Goal: Task Accomplishment & Management: Manage account settings

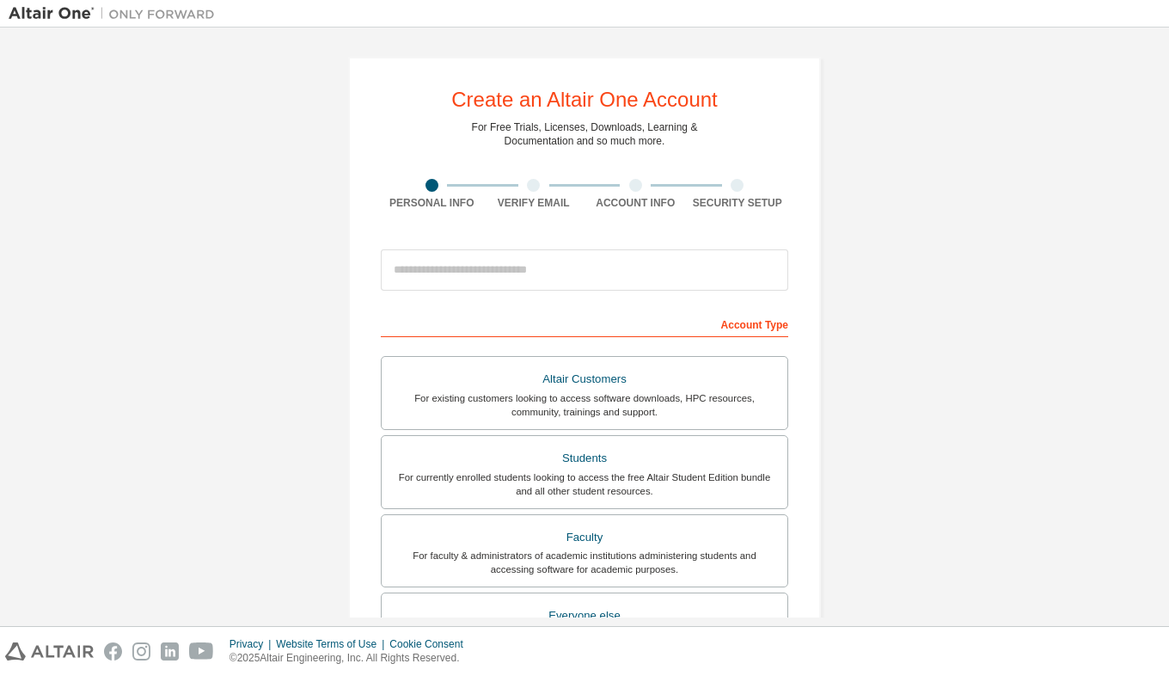
scroll to position [113, 0]
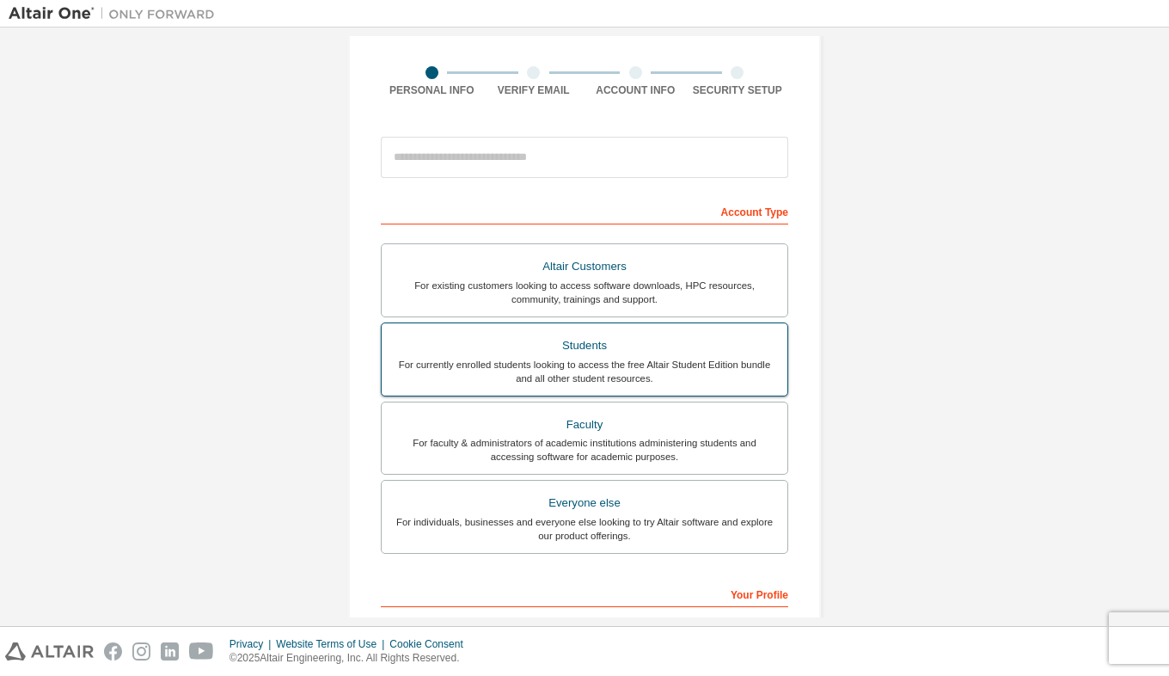
click at [612, 361] on div "For currently enrolled students looking to access the free Altair Student Editi…" at bounding box center [584, 372] width 385 height 28
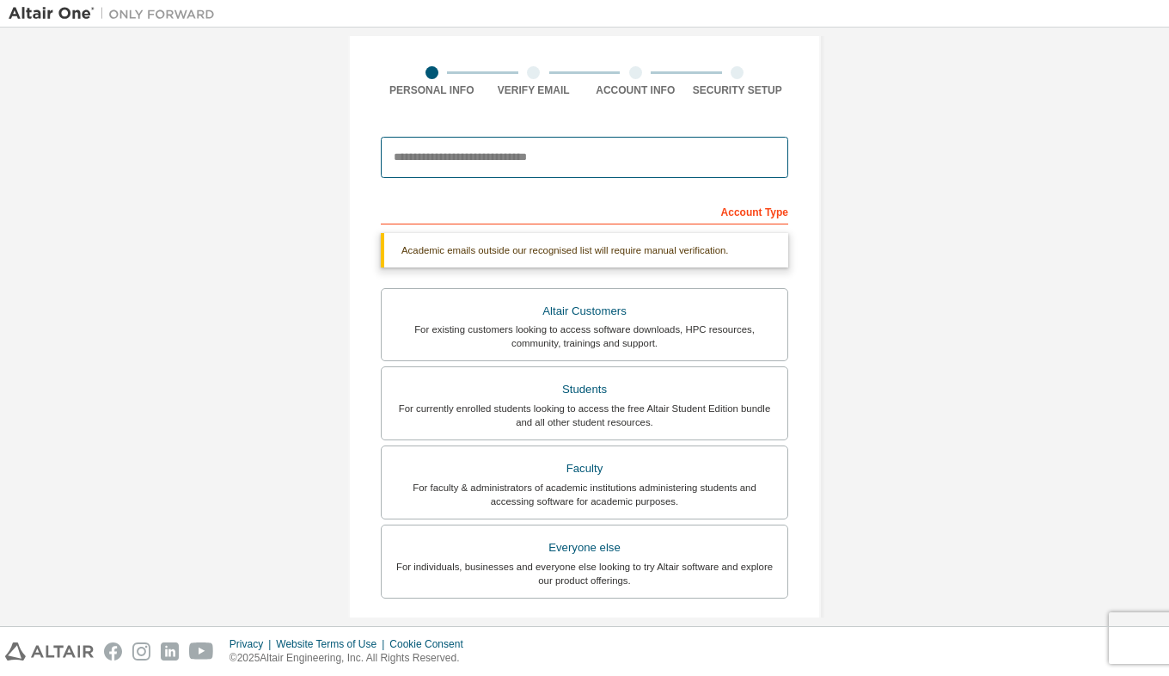
click at [548, 156] on input "email" at bounding box center [585, 157] width 408 height 41
paste input "**********"
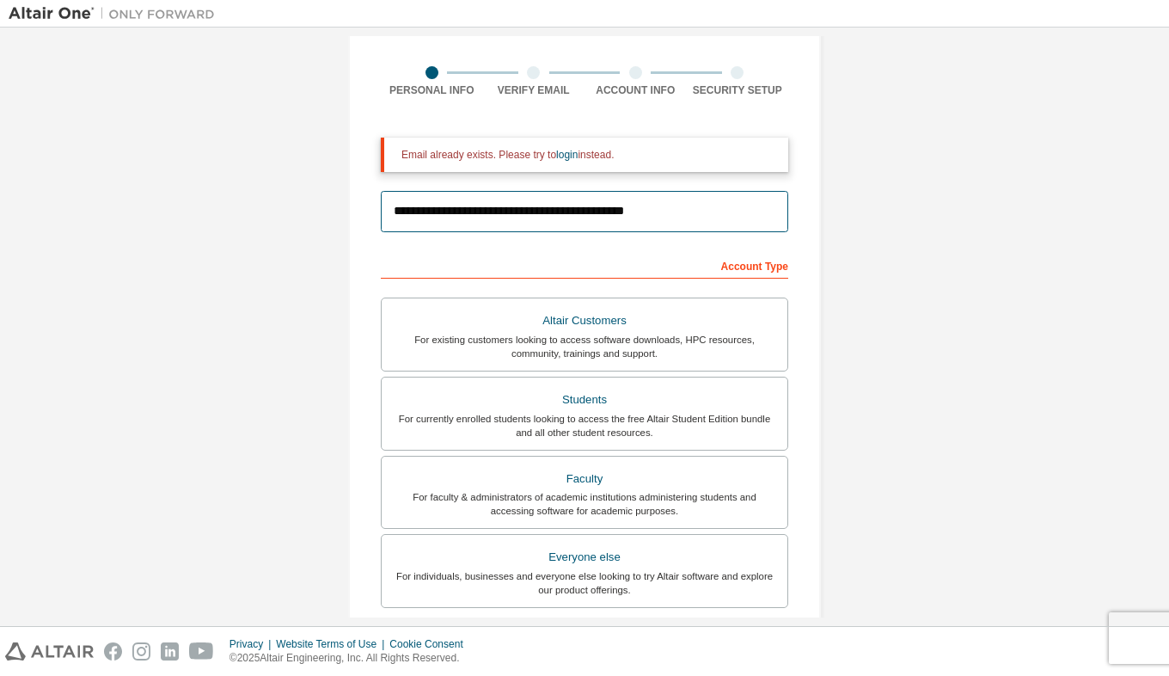
type input "**********"
click at [907, 162] on div "**********" at bounding box center [585, 406] width 1152 height 966
click at [678, 178] on form "**********" at bounding box center [585, 497] width 408 height 718
click at [715, 218] on input "**********" at bounding box center [585, 211] width 408 height 41
click at [685, 244] on form "**********" at bounding box center [585, 497] width 408 height 718
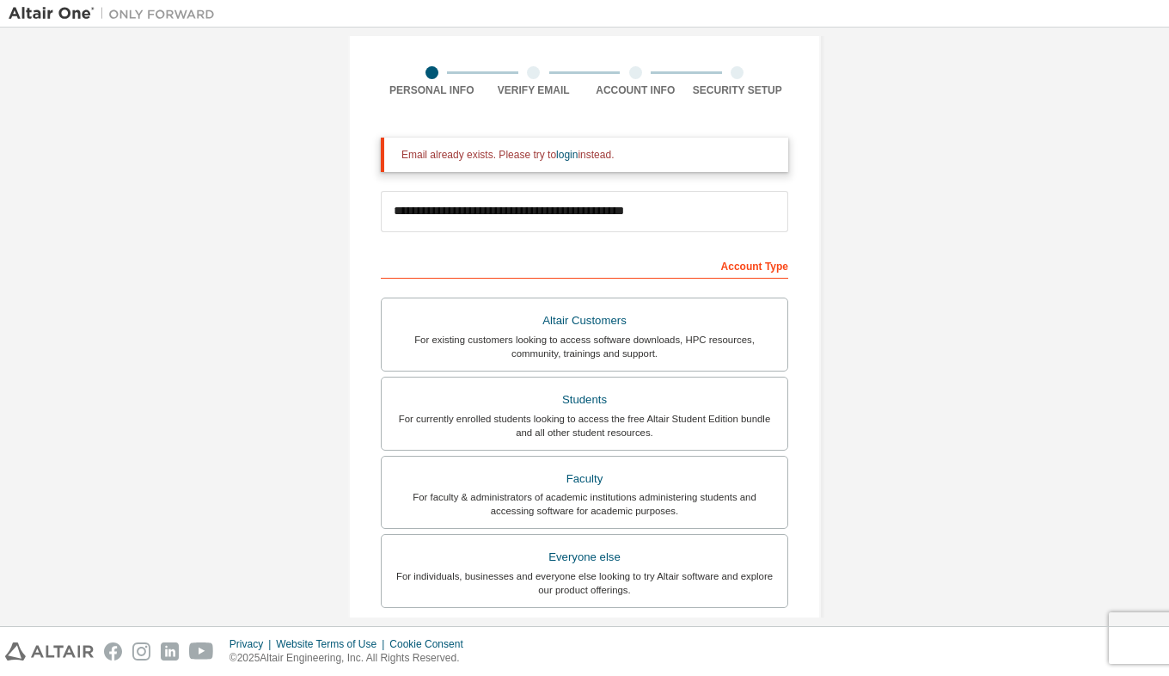
click at [676, 253] on div "Account Type" at bounding box center [585, 265] width 408 height 28
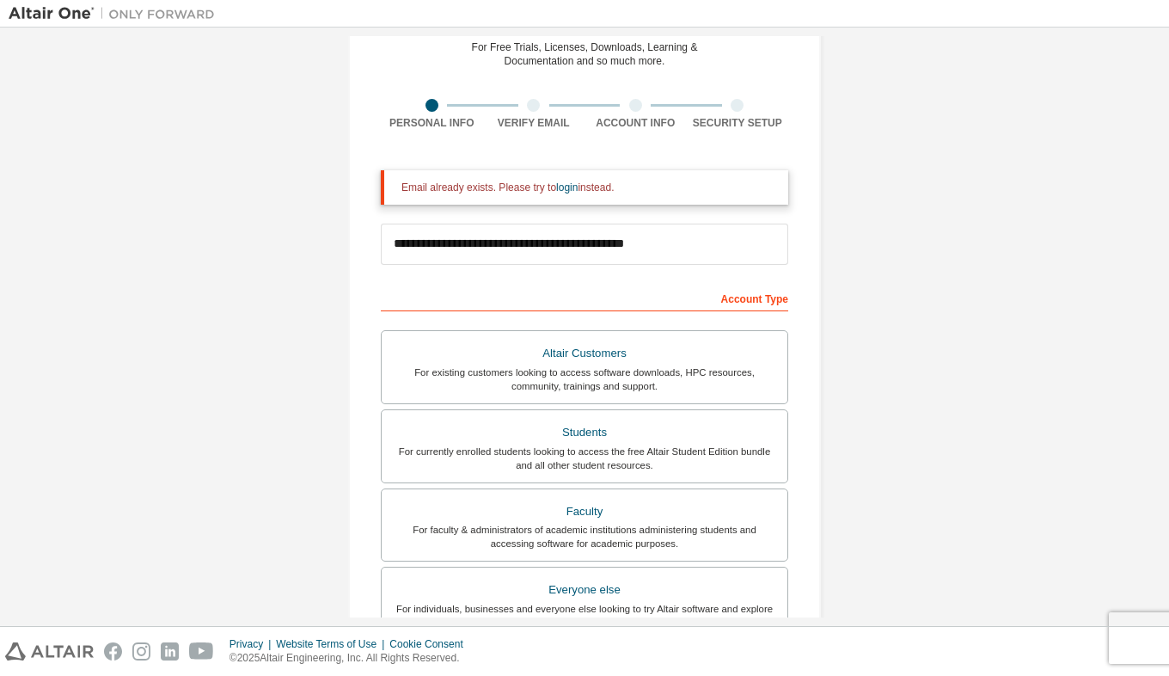
scroll to position [0, 0]
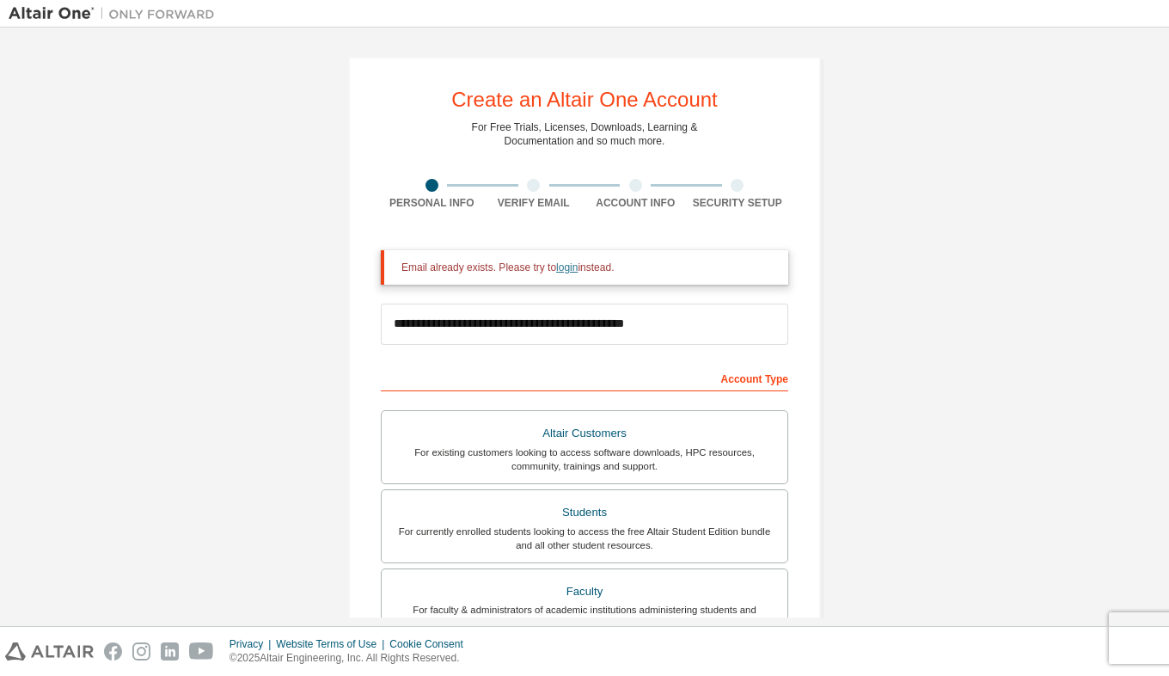
click at [565, 267] on link "login" at bounding box center [566, 267] width 21 height 12
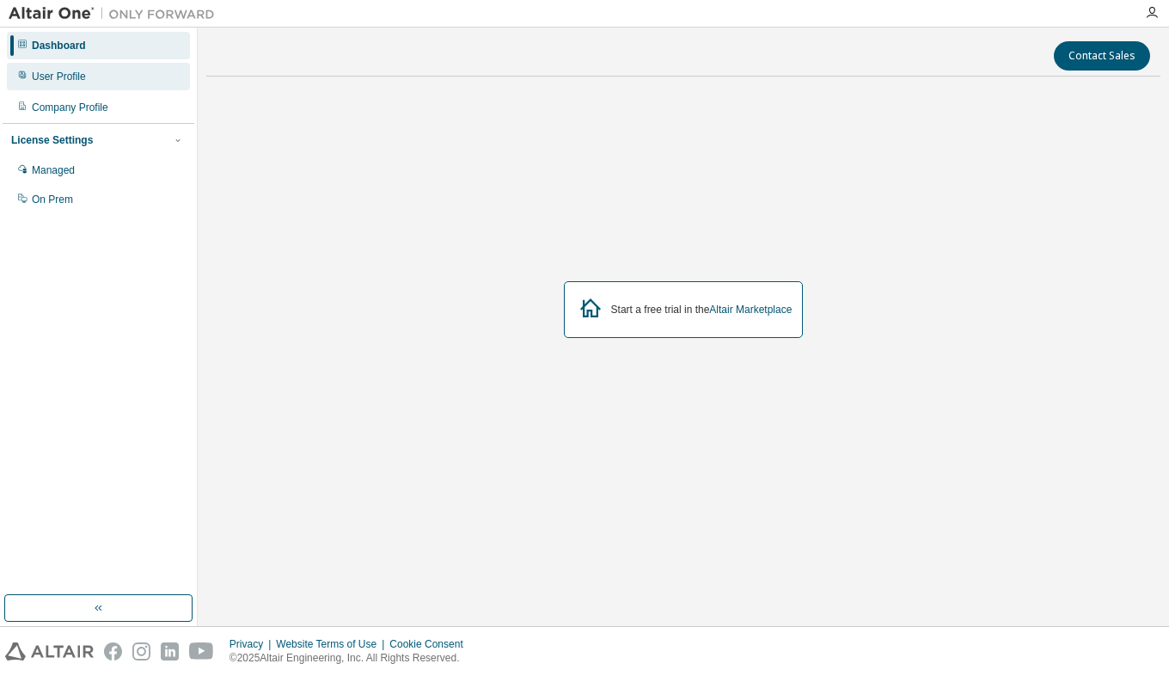
click at [74, 77] on div "User Profile" at bounding box center [59, 77] width 54 height 14
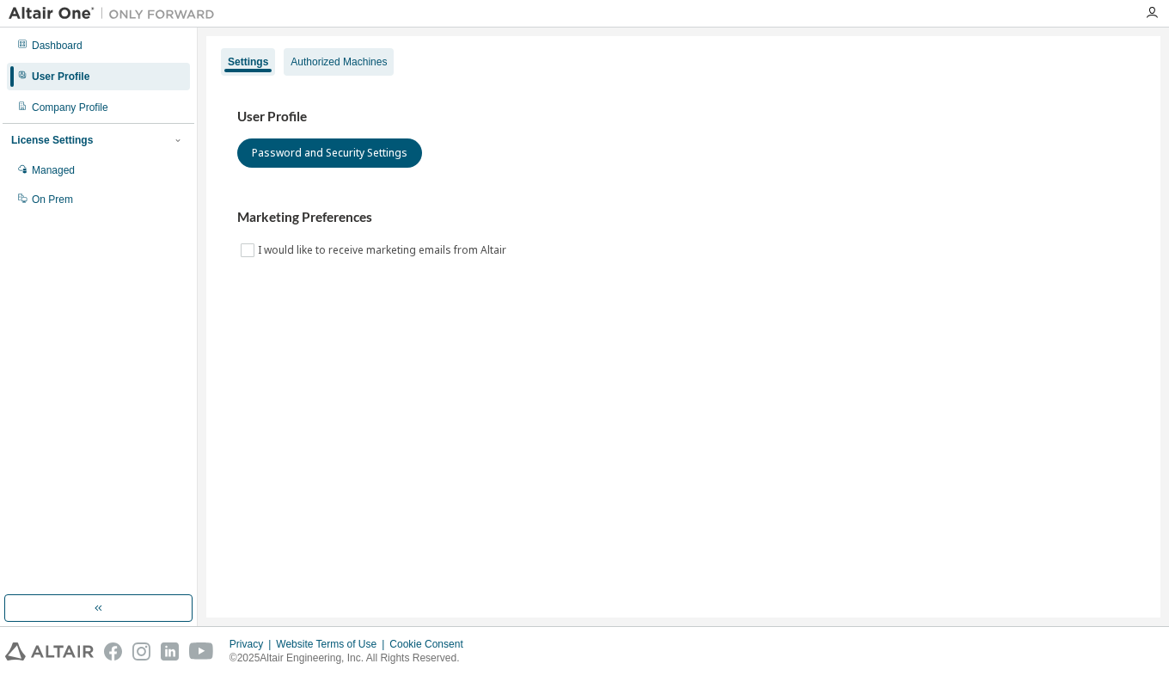
click at [343, 61] on div "Authorized Machines" at bounding box center [339, 62] width 96 height 14
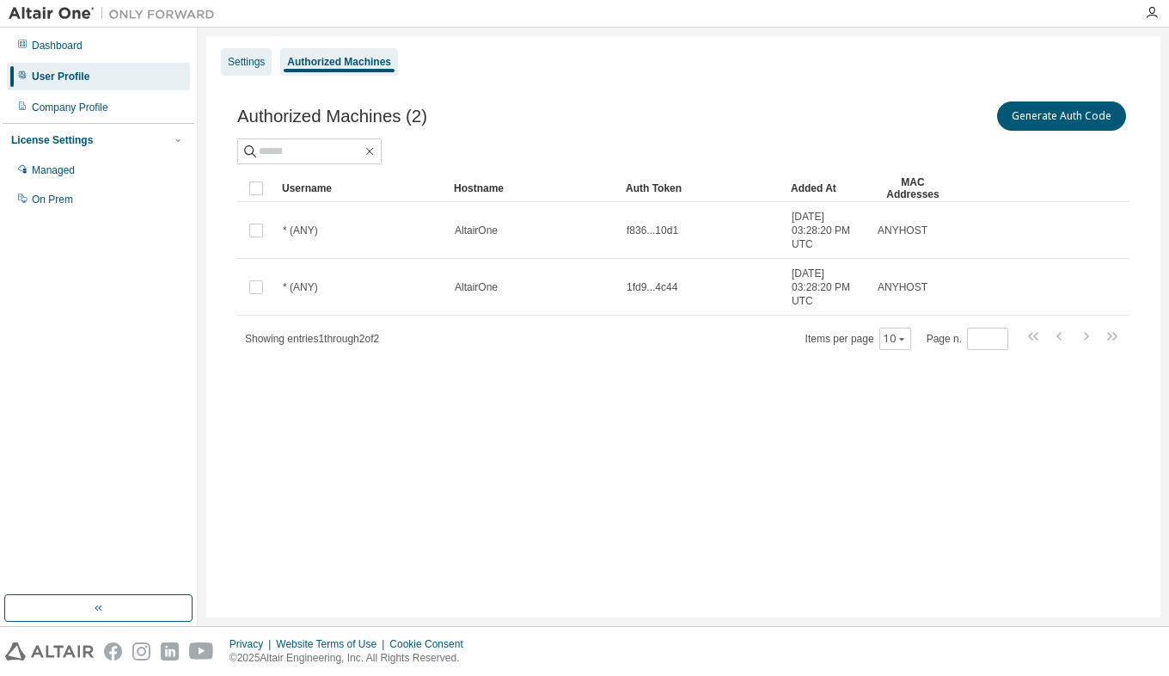
click at [241, 59] on div "Settings" at bounding box center [246, 62] width 37 height 14
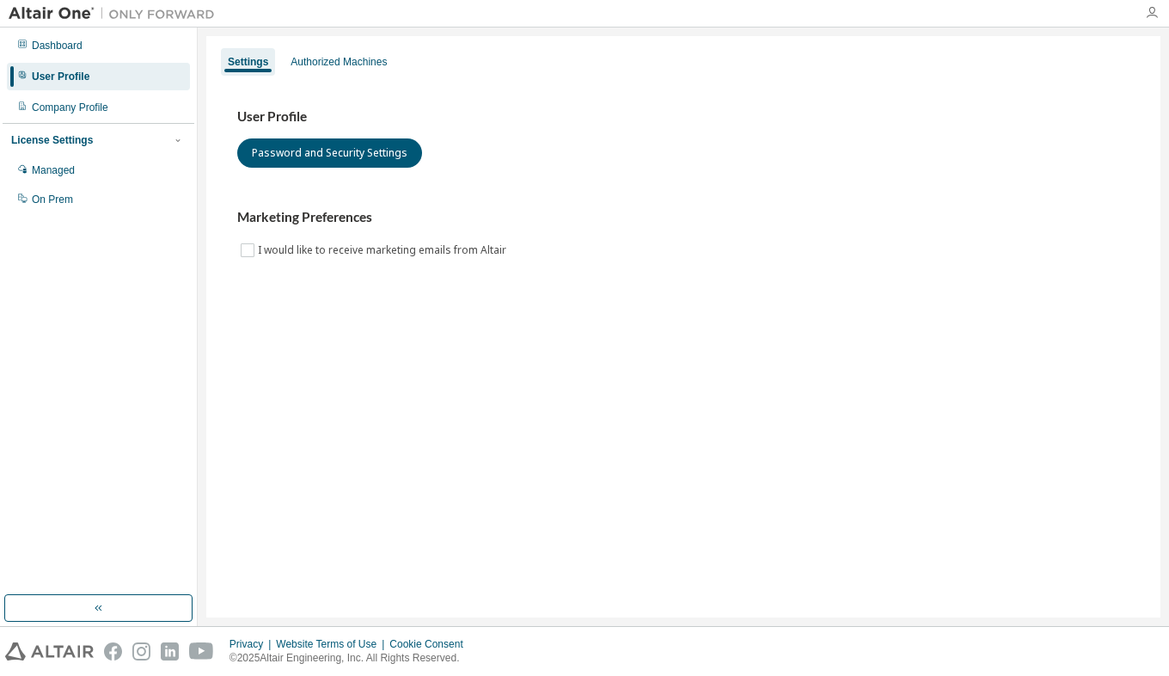
click at [1157, 11] on icon "button" at bounding box center [1152, 13] width 14 height 14
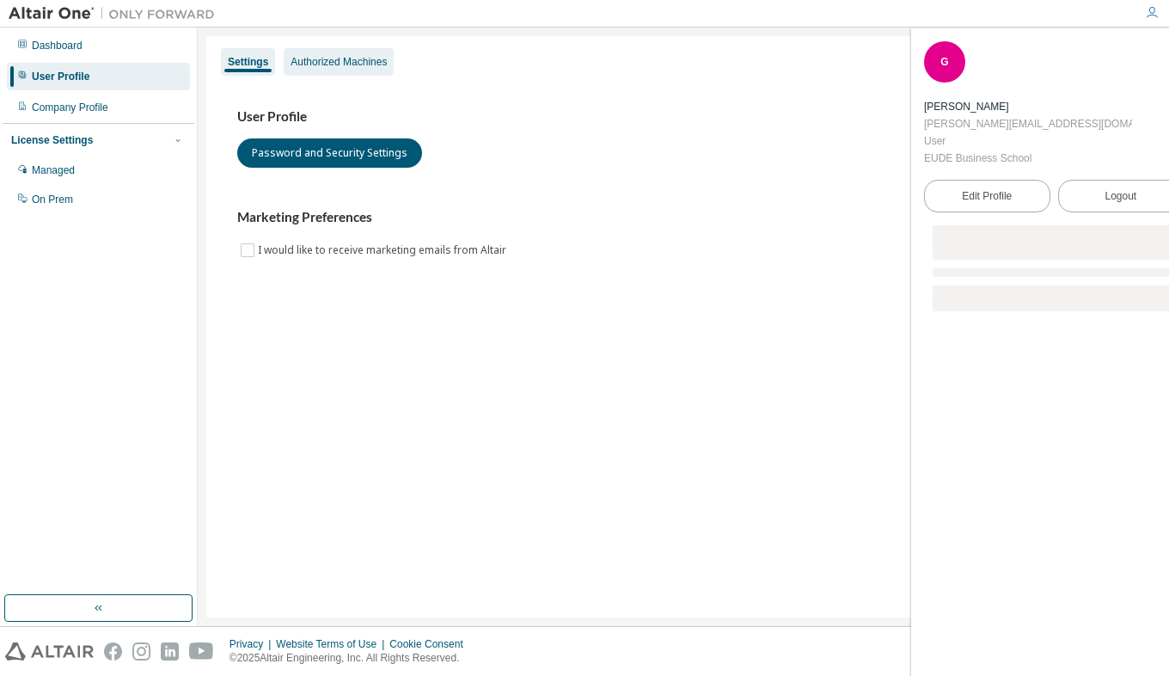
click at [346, 61] on div "Authorized Machines" at bounding box center [339, 62] width 96 height 14
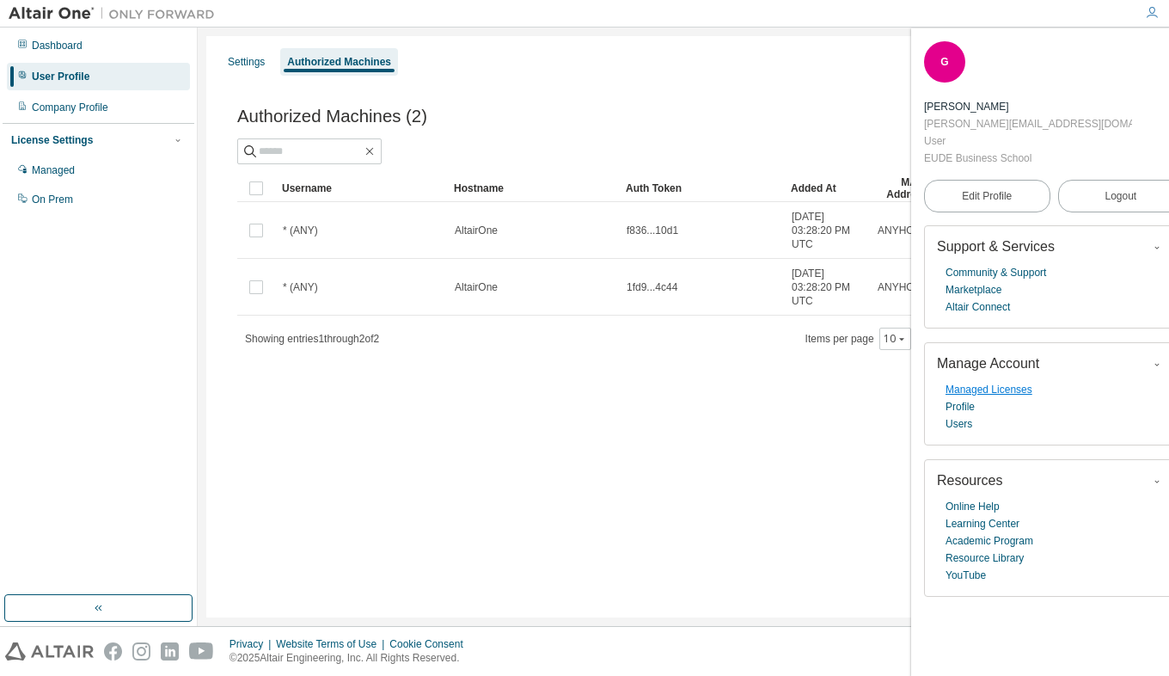
click at [990, 392] on link "Managed Licenses" at bounding box center [989, 389] width 87 height 17
click at [727, 72] on div "Settings Authorized Machines" at bounding box center [684, 61] width 934 height 31
click at [1169, 48] on icon "button" at bounding box center [1174, 52] width 10 height 10
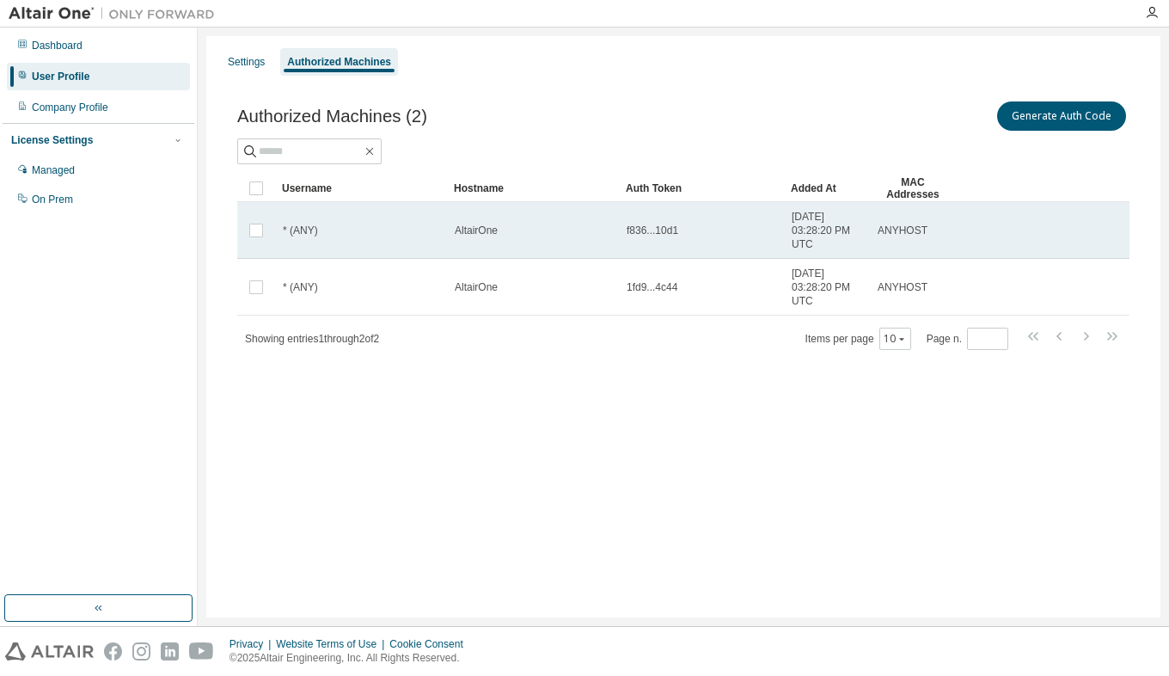
click at [639, 234] on span "f836...10d1" at bounding box center [653, 231] width 52 height 14
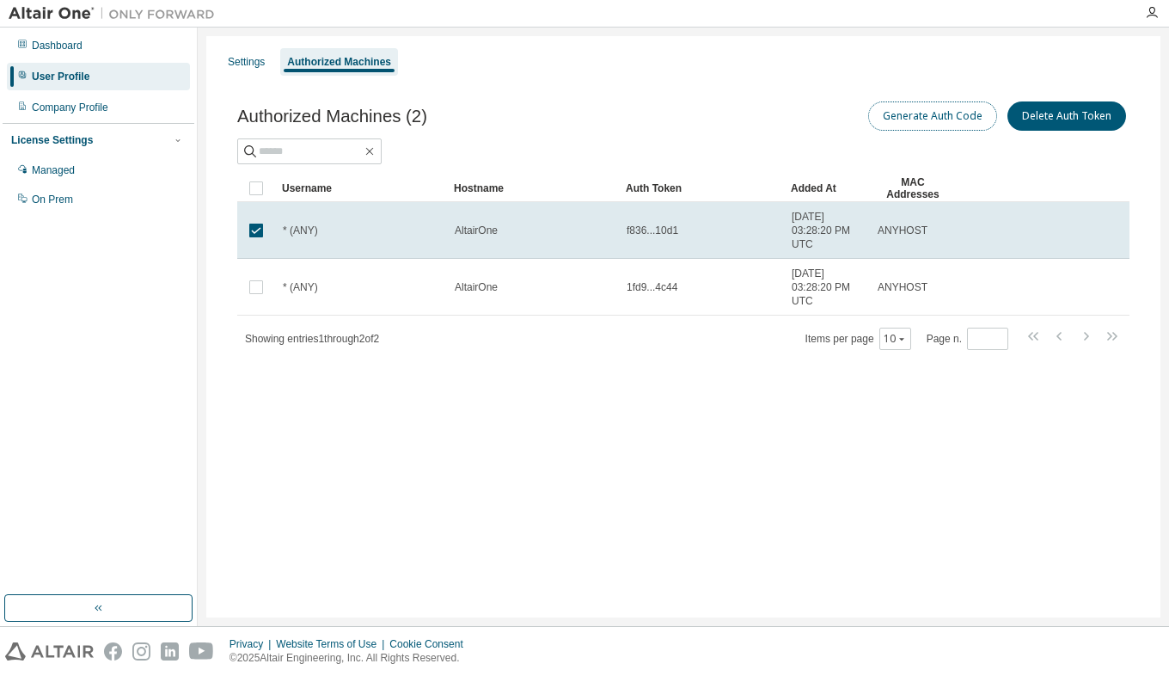
click at [954, 120] on button "Generate Auth Code" at bounding box center [933, 115] width 129 height 29
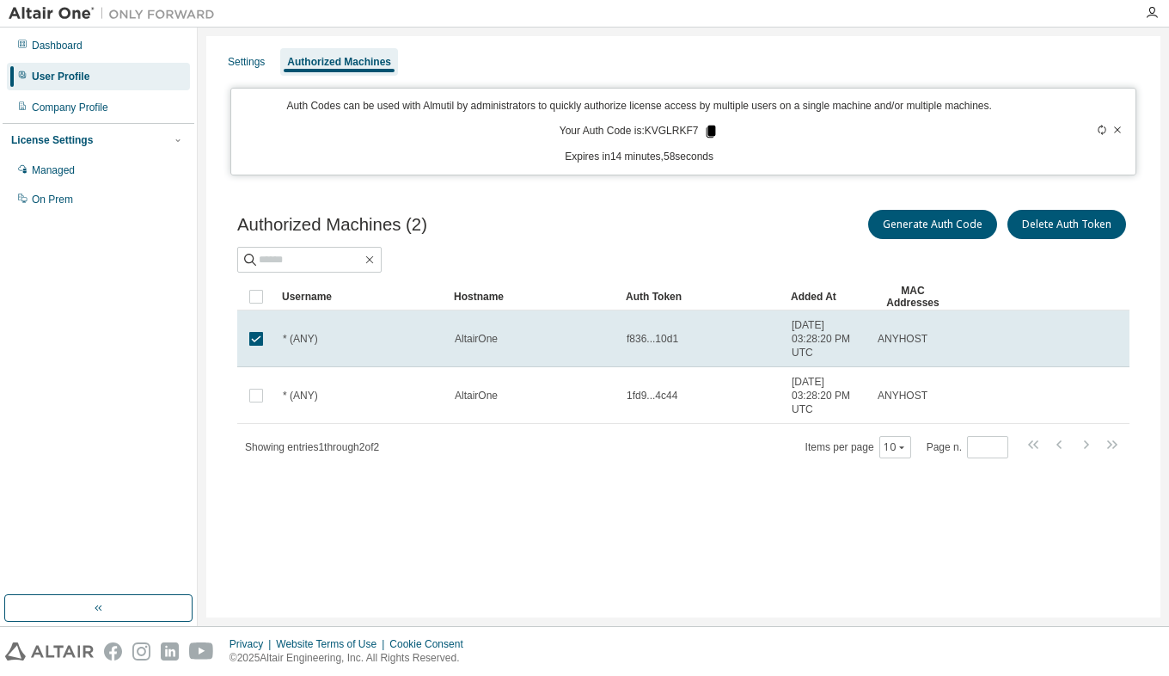
click at [709, 131] on icon at bounding box center [711, 132] width 9 height 12
click at [83, 107] on div "Company Profile" at bounding box center [70, 108] width 77 height 14
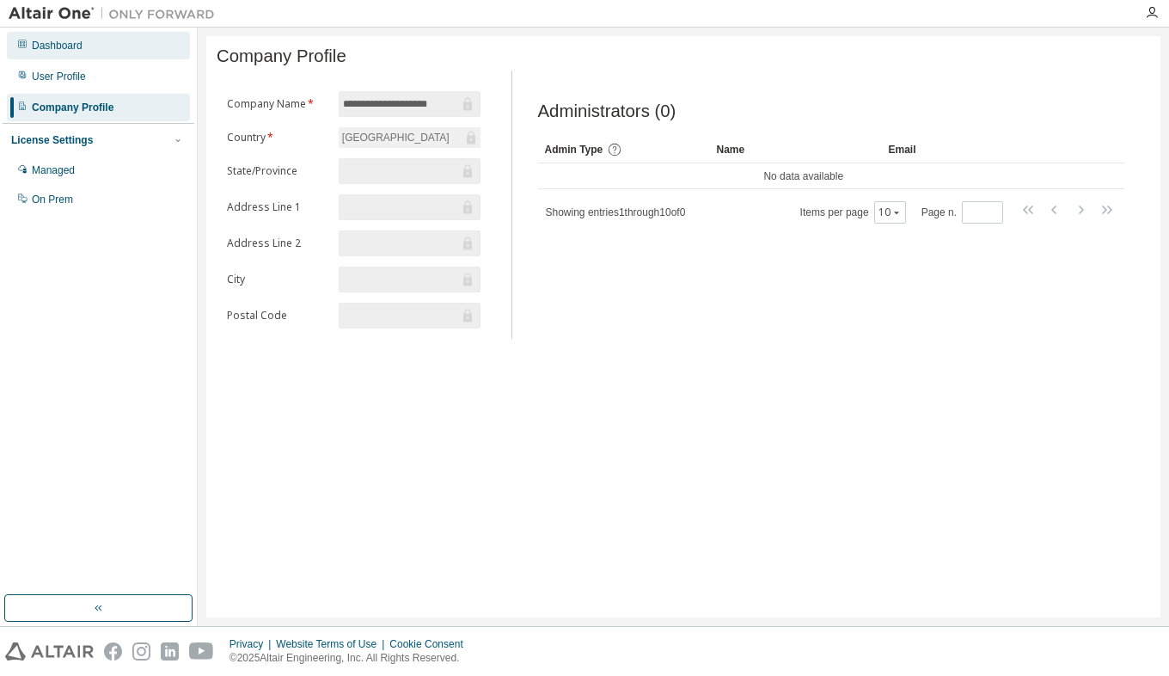
click at [76, 53] on div "Dashboard" at bounding box center [98, 46] width 183 height 28
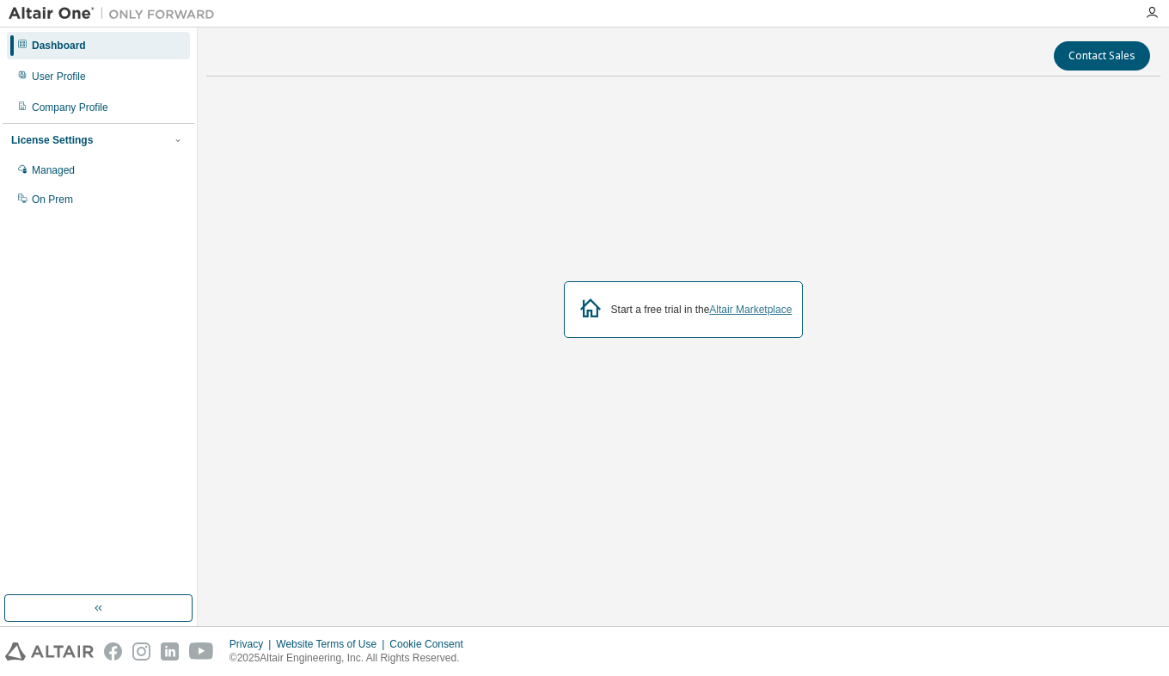
click at [745, 307] on link "Altair Marketplace" at bounding box center [750, 310] width 83 height 12
click at [94, 91] on div "Dashboard User Profile Company Profile License Settings Managed On Prem" at bounding box center [99, 122] width 192 height 185
click at [97, 85] on div "User Profile" at bounding box center [98, 77] width 183 height 28
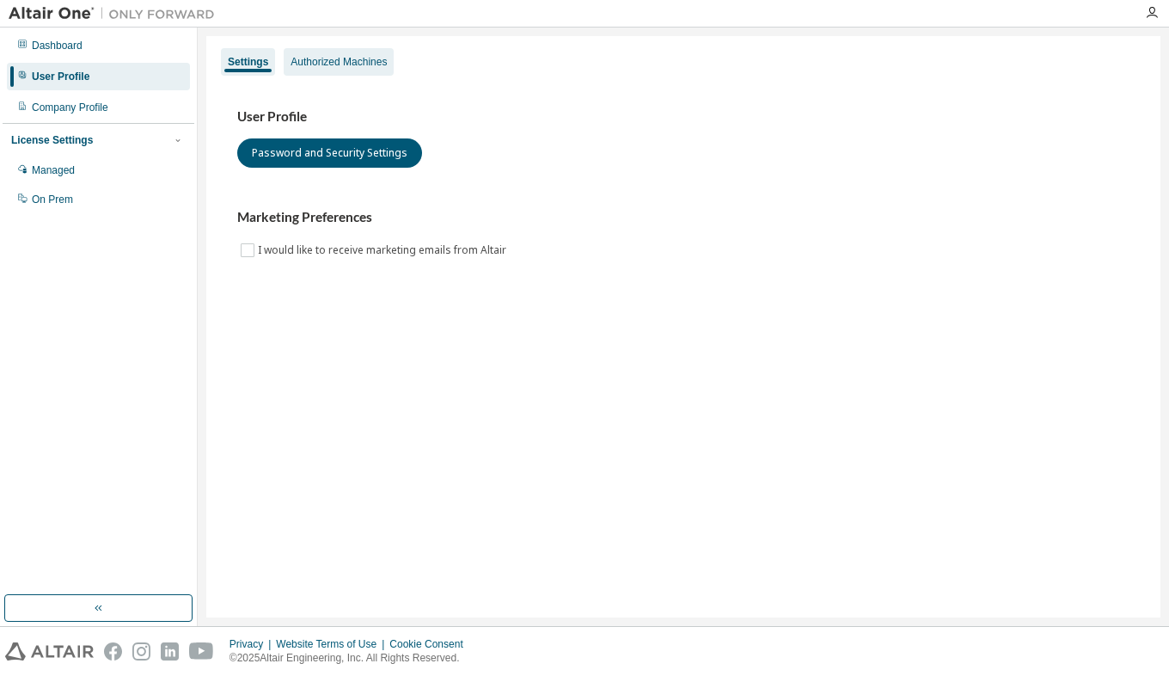
click at [371, 71] on div "Authorized Machines" at bounding box center [339, 62] width 110 height 28
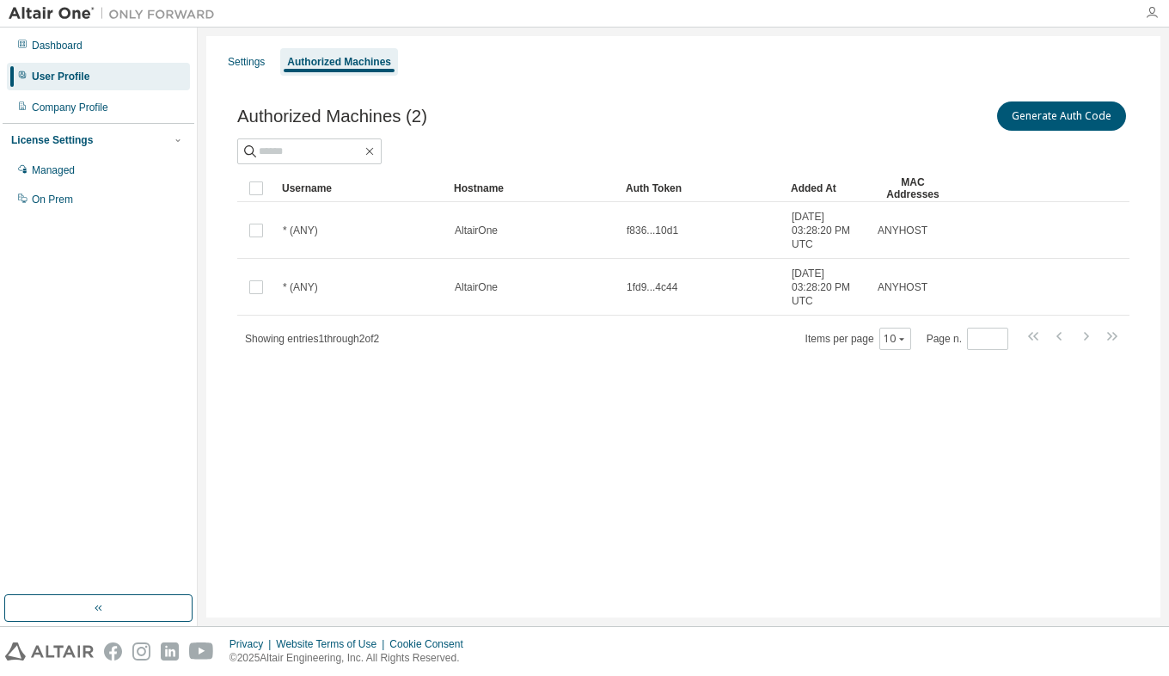
click at [1148, 8] on icon "button" at bounding box center [1152, 13] width 14 height 14
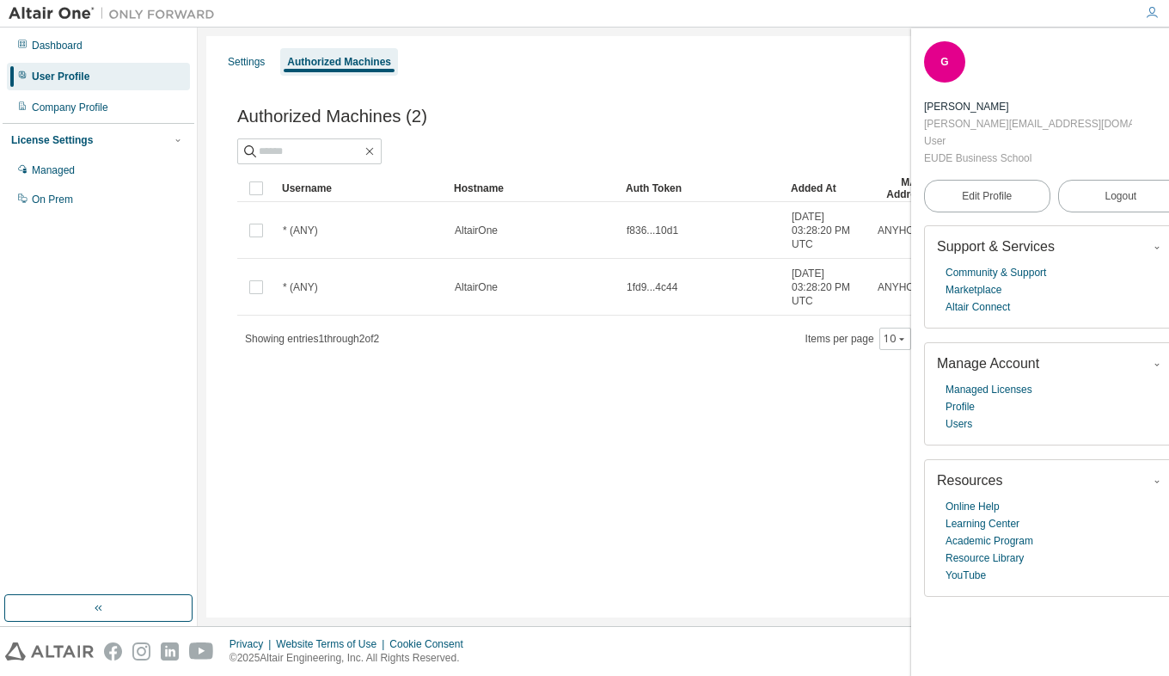
click at [1169, 51] on icon "button" at bounding box center [1174, 52] width 10 height 10
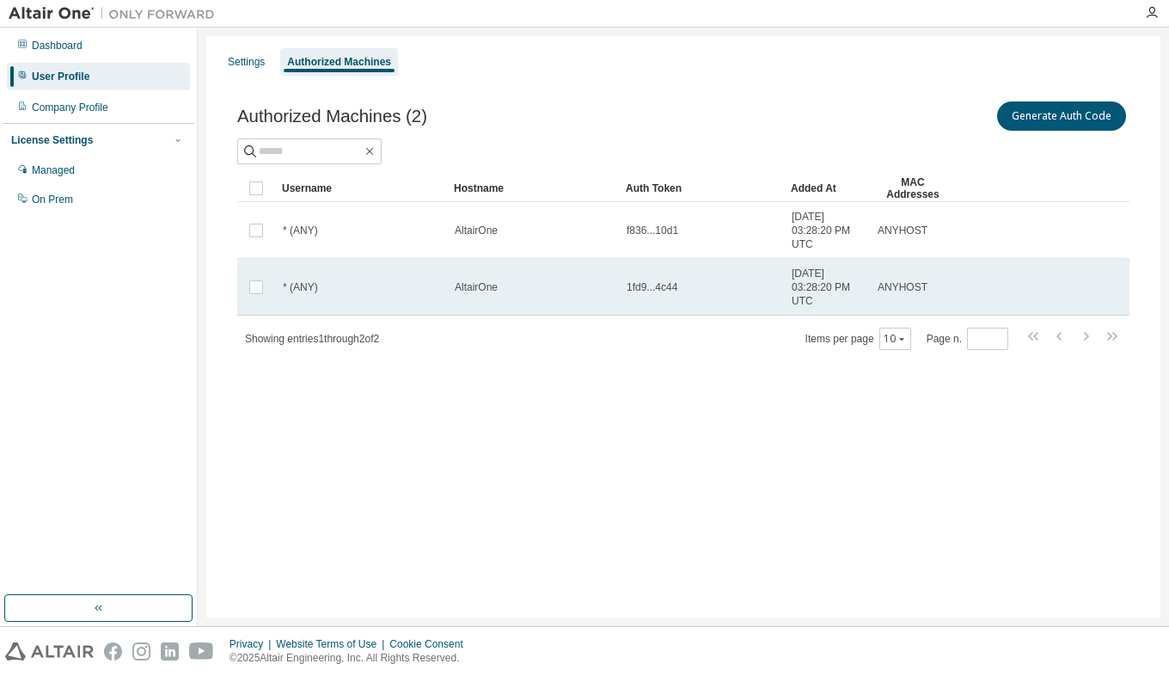
click at [932, 284] on div "ANYHOST" at bounding box center [913, 287] width 71 height 14
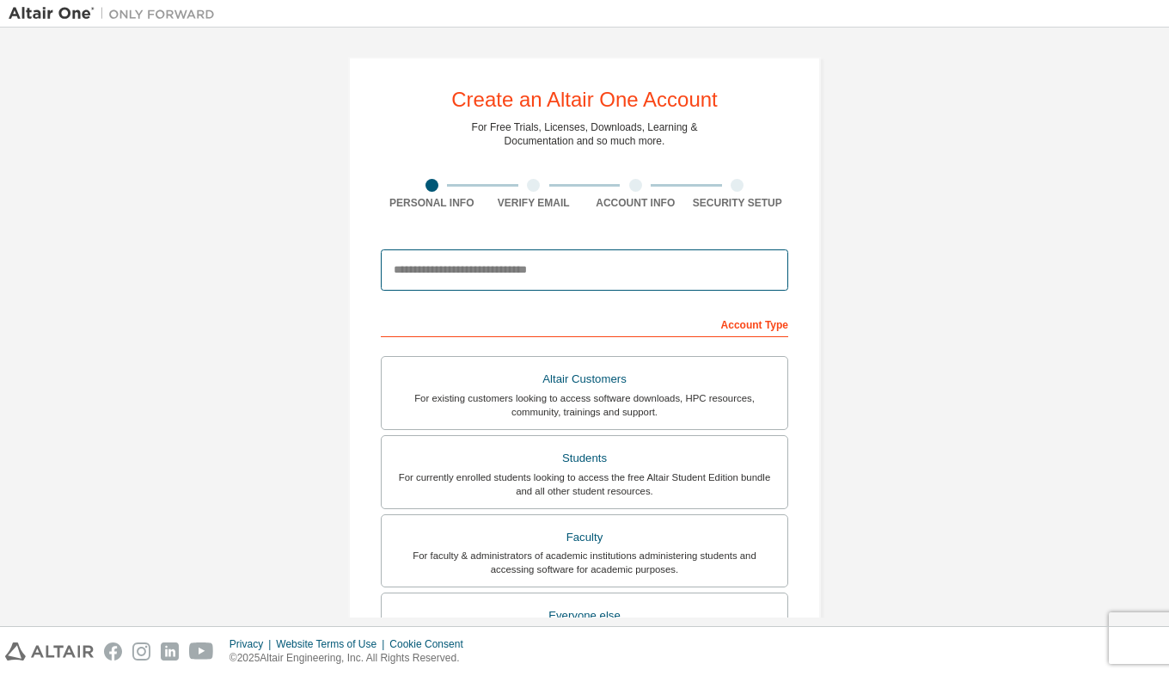
paste input "**********"
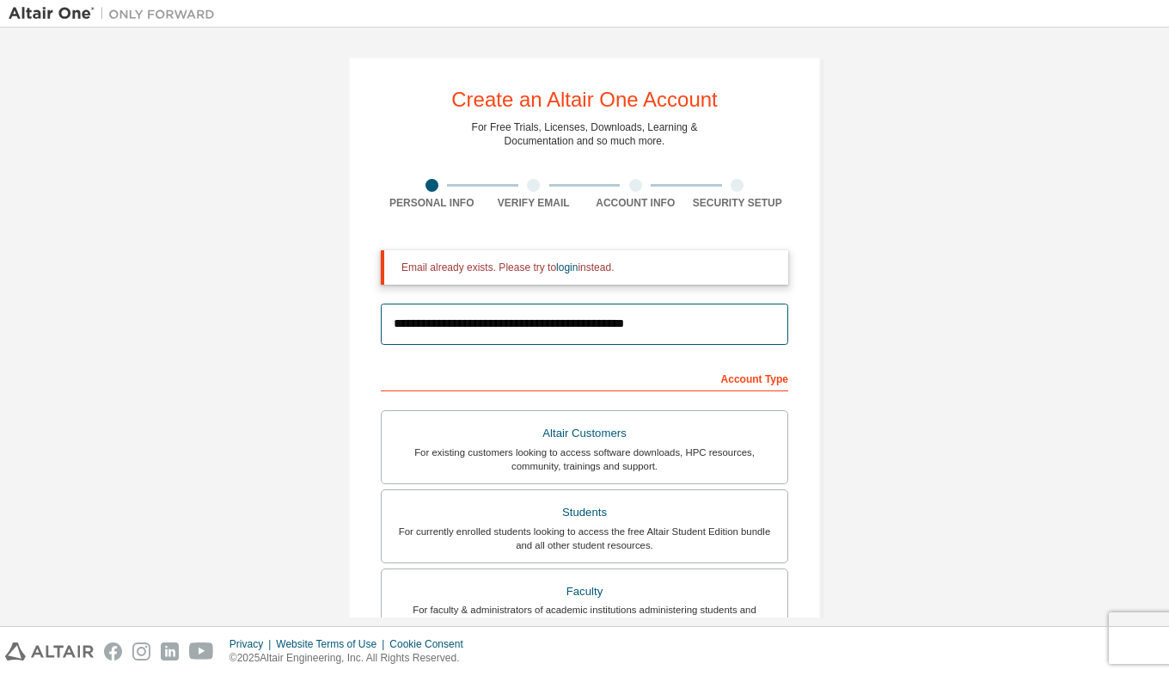
type input "**********"
click at [823, 276] on div "**********" at bounding box center [585, 519] width 514 height 966
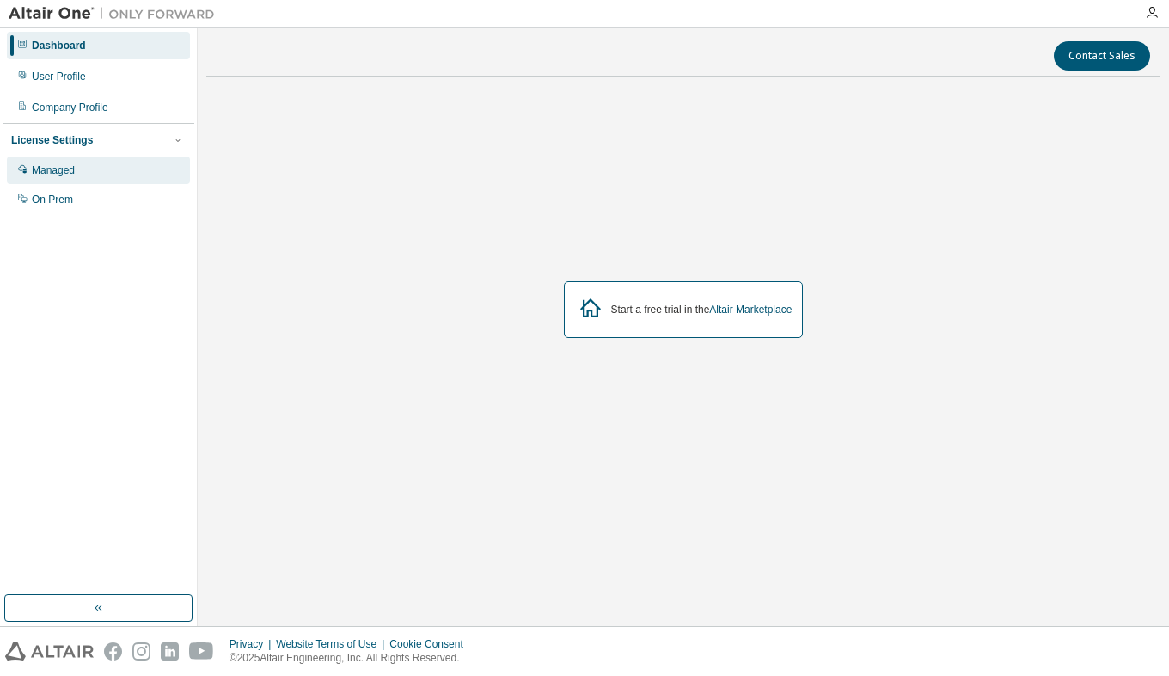
click at [76, 169] on div "Managed" at bounding box center [98, 171] width 183 height 28
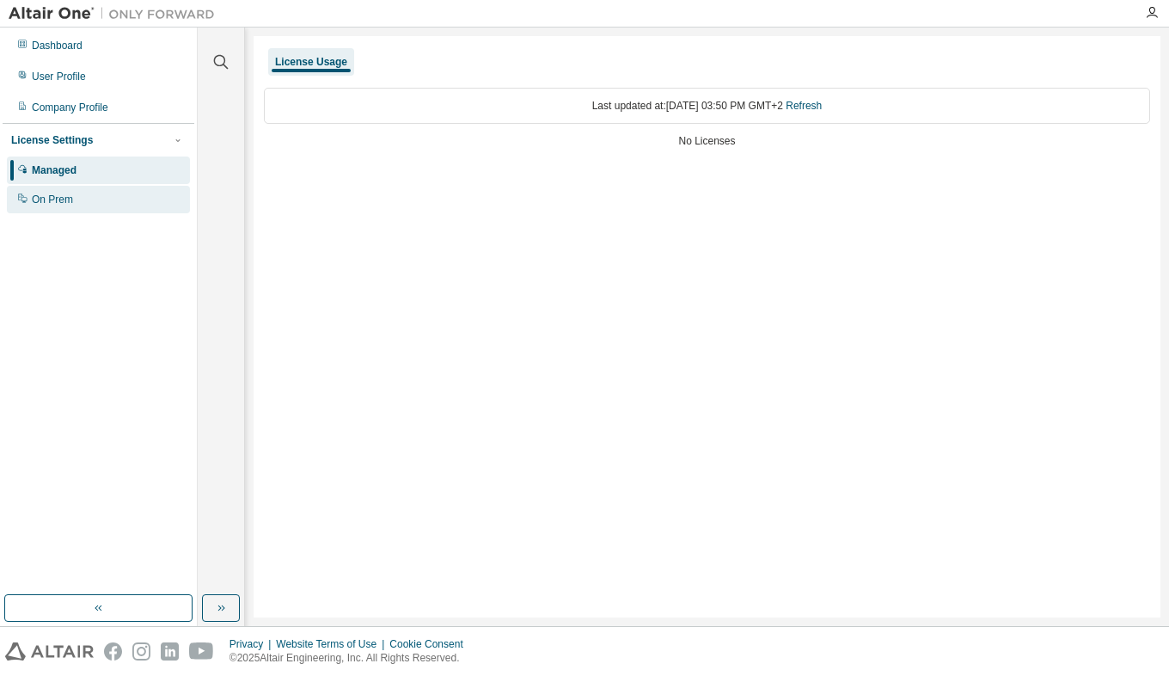
click at [76, 197] on div "On Prem" at bounding box center [98, 200] width 183 height 28
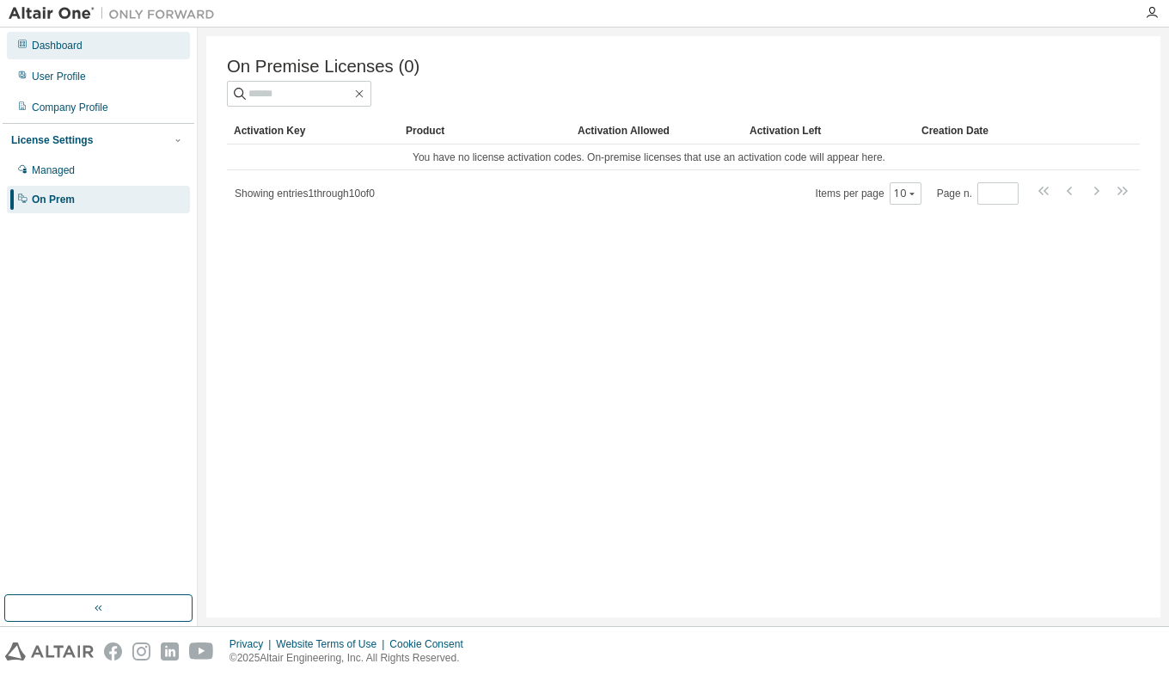
click at [65, 39] on div "Dashboard" at bounding box center [57, 46] width 51 height 14
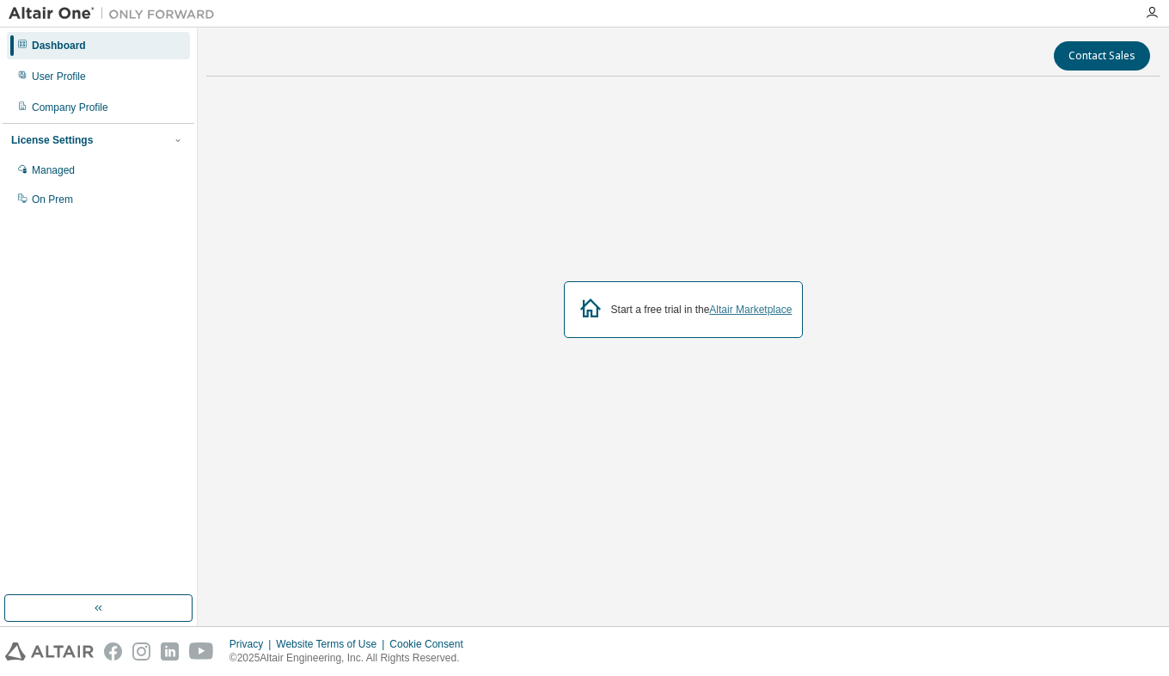
click at [729, 306] on link "Altair Marketplace" at bounding box center [750, 310] width 83 height 12
click at [62, 173] on div "Managed" at bounding box center [53, 170] width 43 height 14
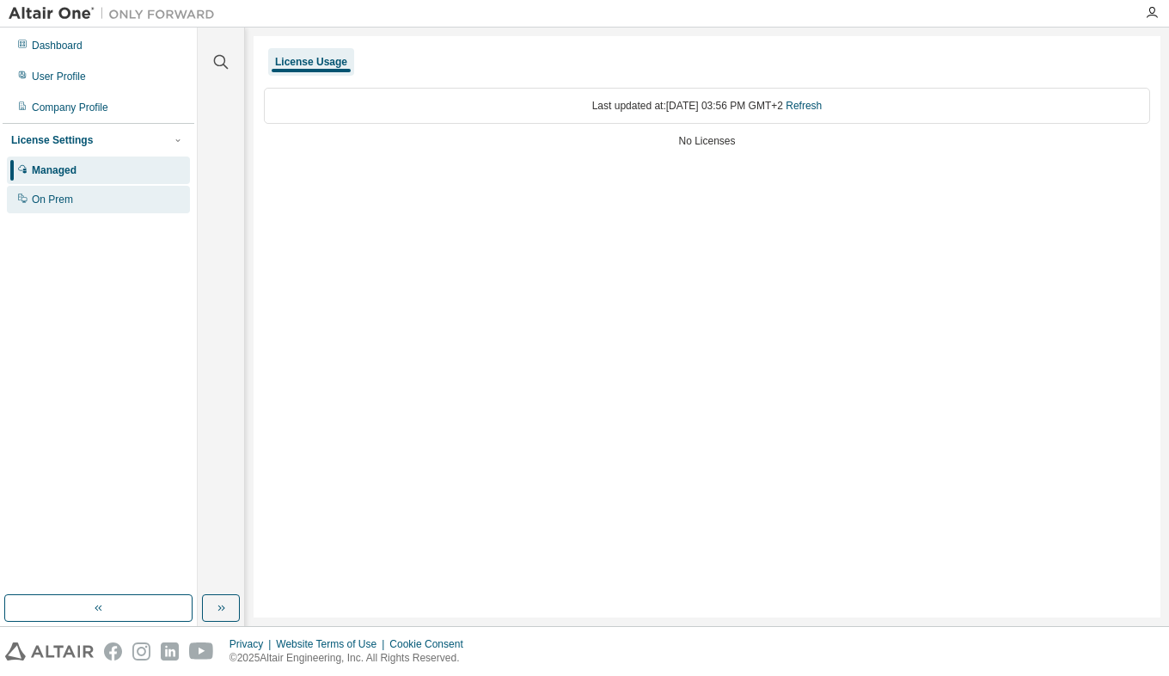
click at [50, 210] on div "On Prem" at bounding box center [98, 200] width 183 height 28
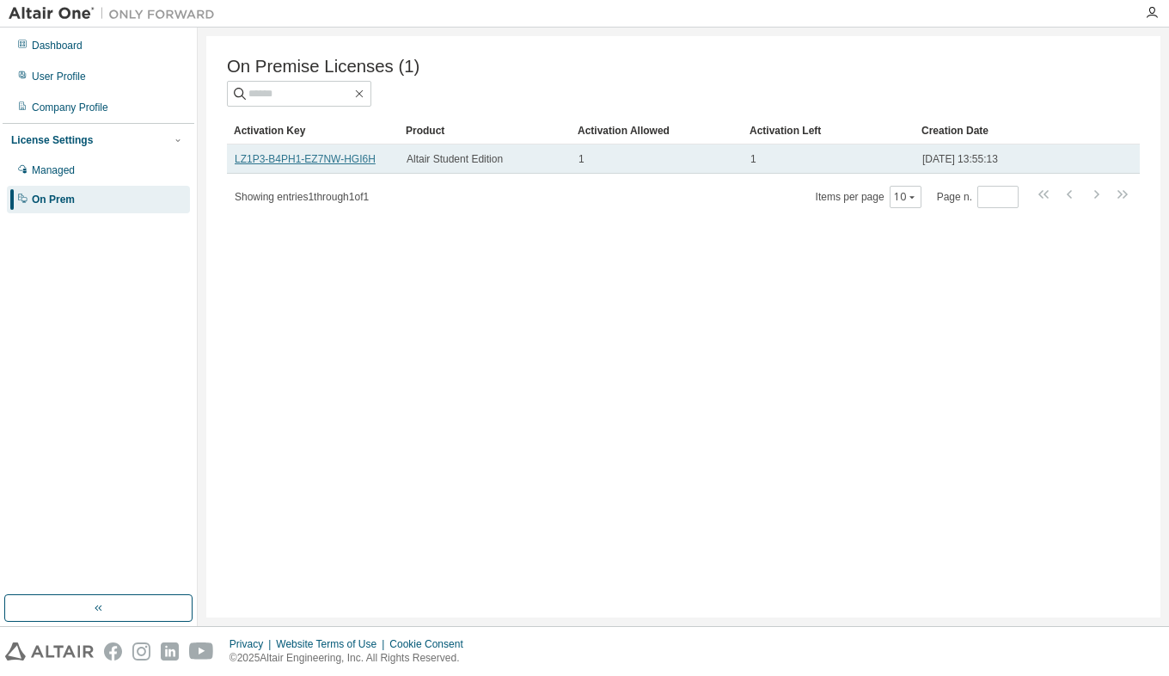
click at [287, 159] on link "LZ1P3-B4PH1-EZ7NW-HGI6H" at bounding box center [305, 159] width 141 height 12
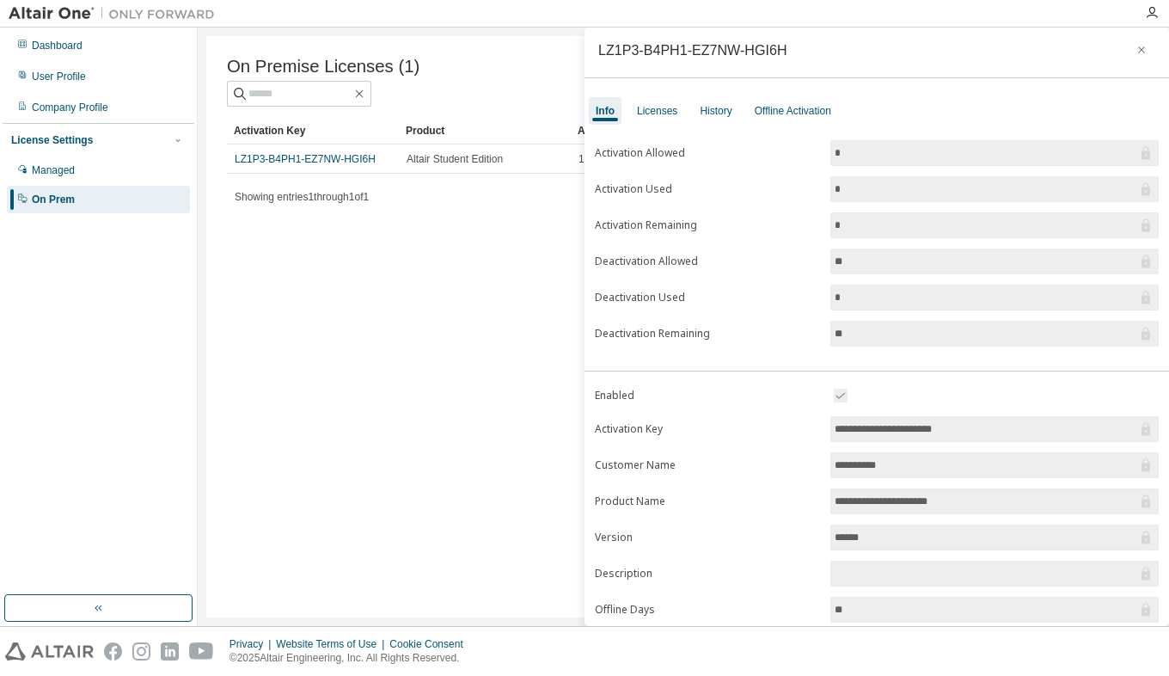
scroll to position [6, 0]
click at [22, 277] on div "Dashboard User Profile Company Profile License Settings Managed On Prem" at bounding box center [99, 311] width 192 height 562
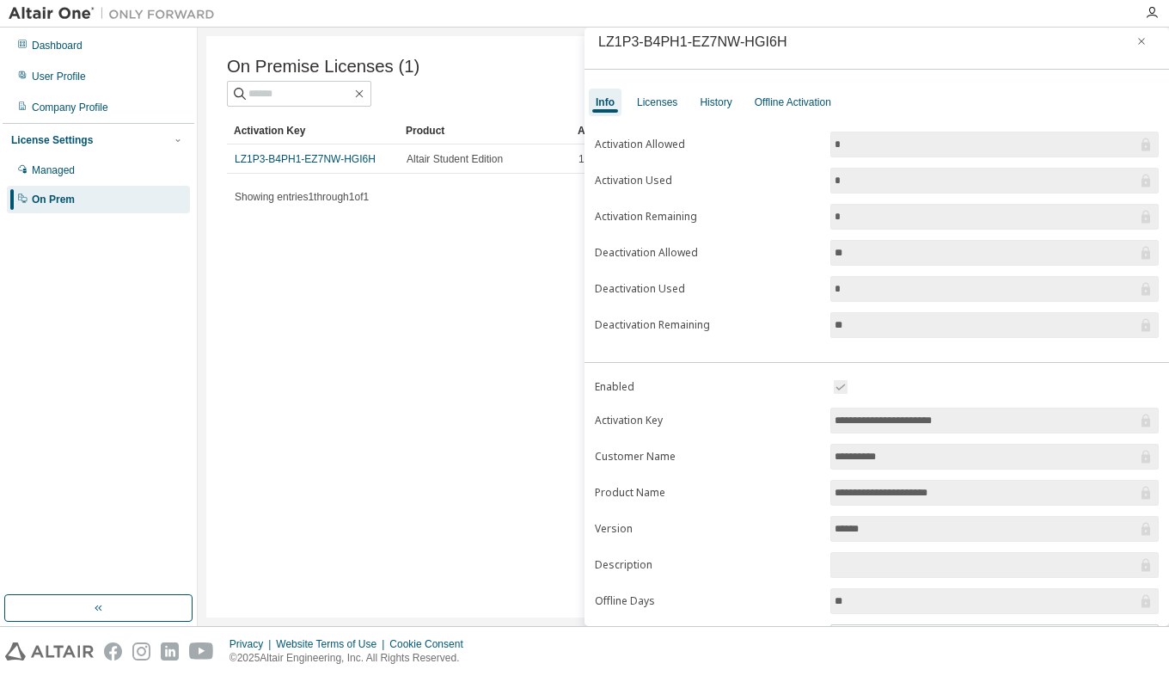
scroll to position [0, 0]
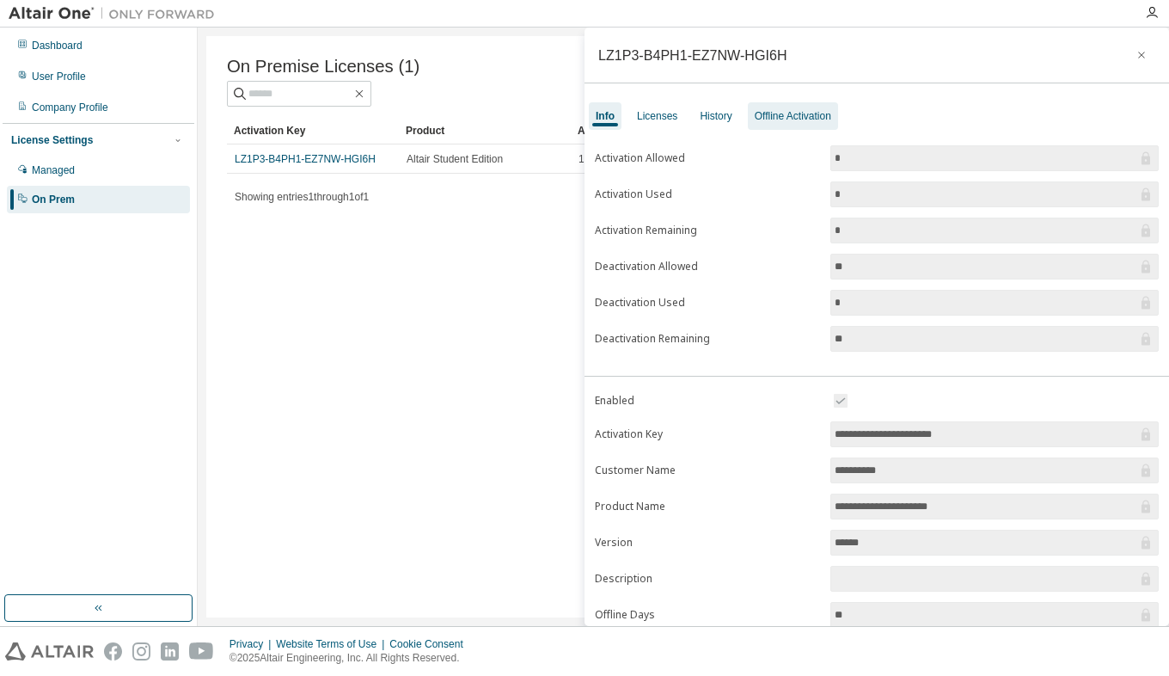
click at [785, 110] on div "Offline Activation" at bounding box center [793, 116] width 90 height 28
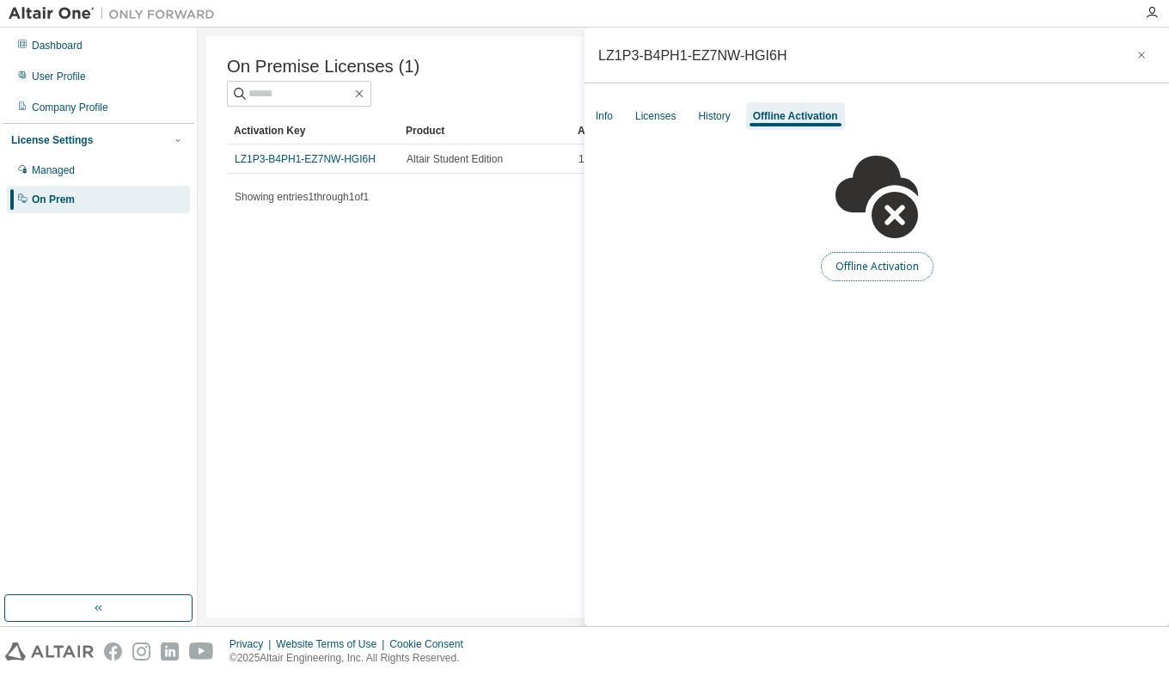
click at [871, 269] on button "Offline Activation" at bounding box center [877, 266] width 113 height 29
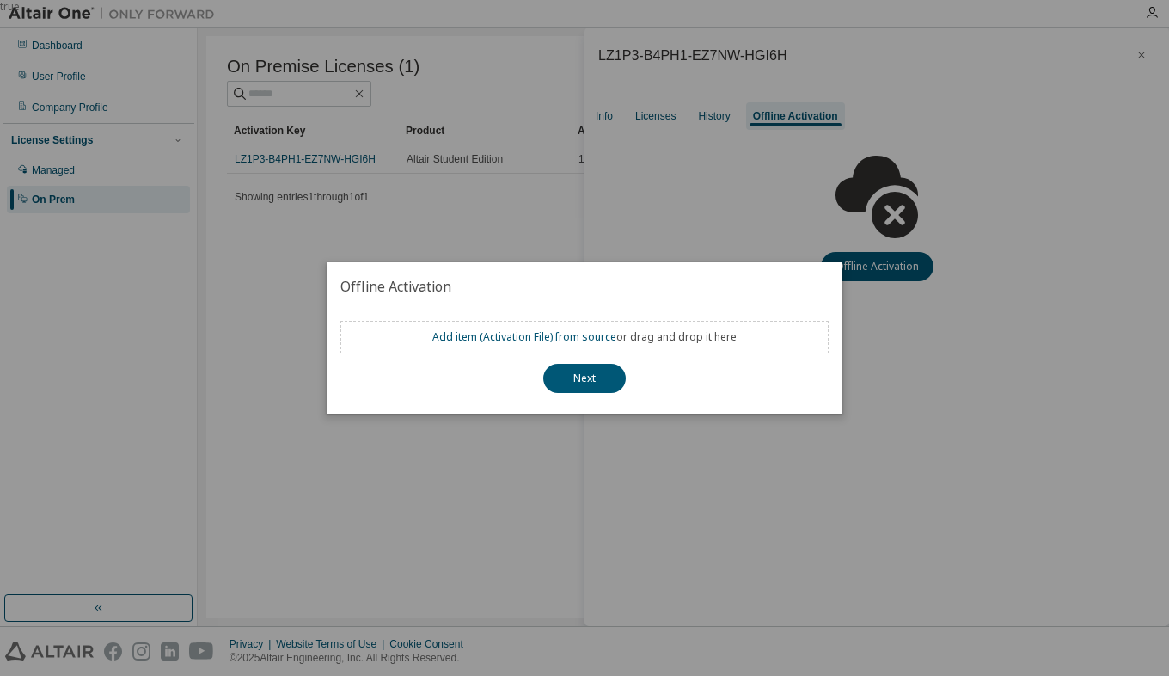
click at [736, 238] on div "true" at bounding box center [584, 338] width 1169 height 676
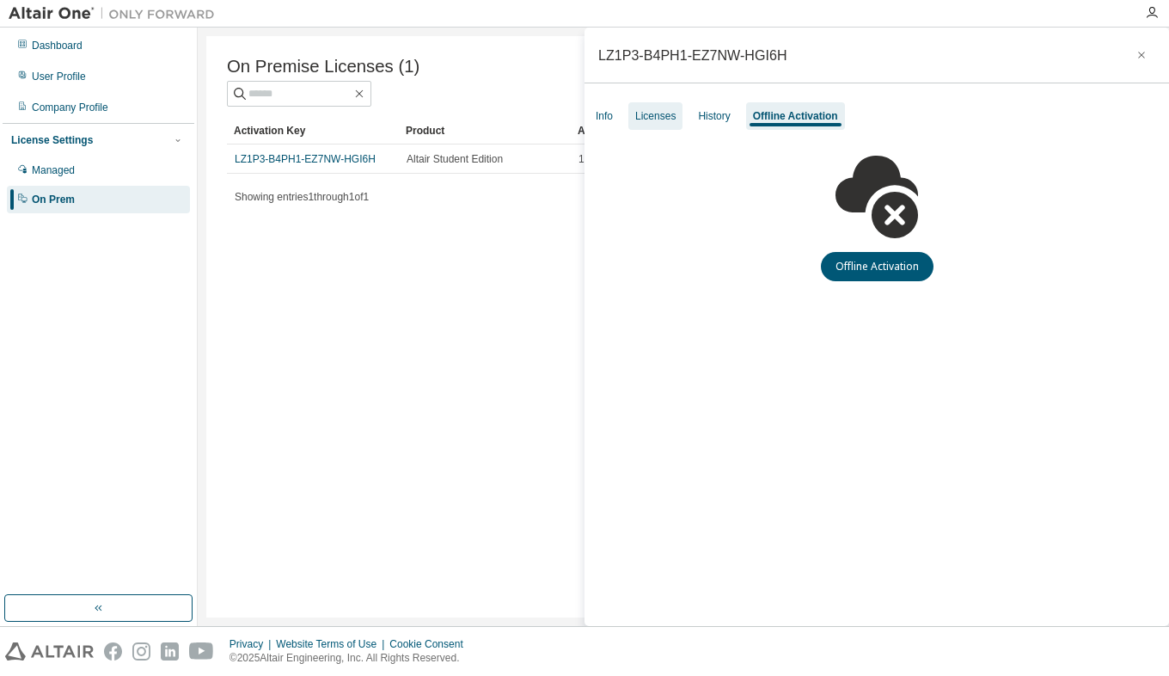
click at [673, 121] on div "Licenses" at bounding box center [655, 116] width 40 height 14
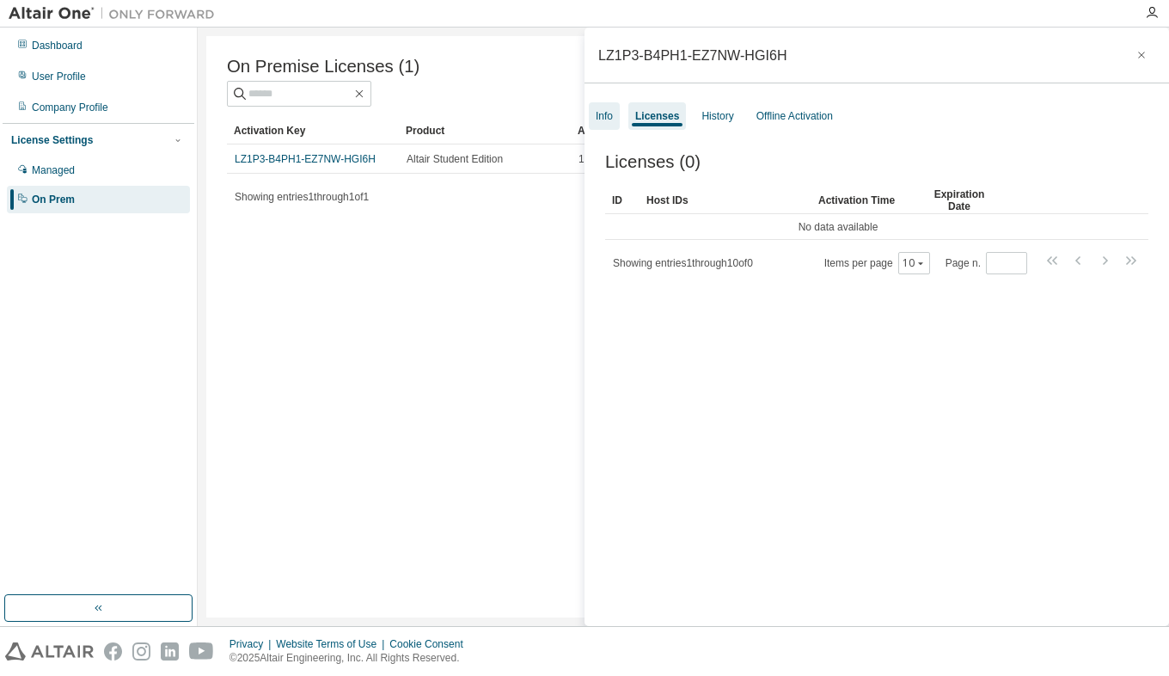
click at [618, 117] on div "Info" at bounding box center [604, 116] width 31 height 28
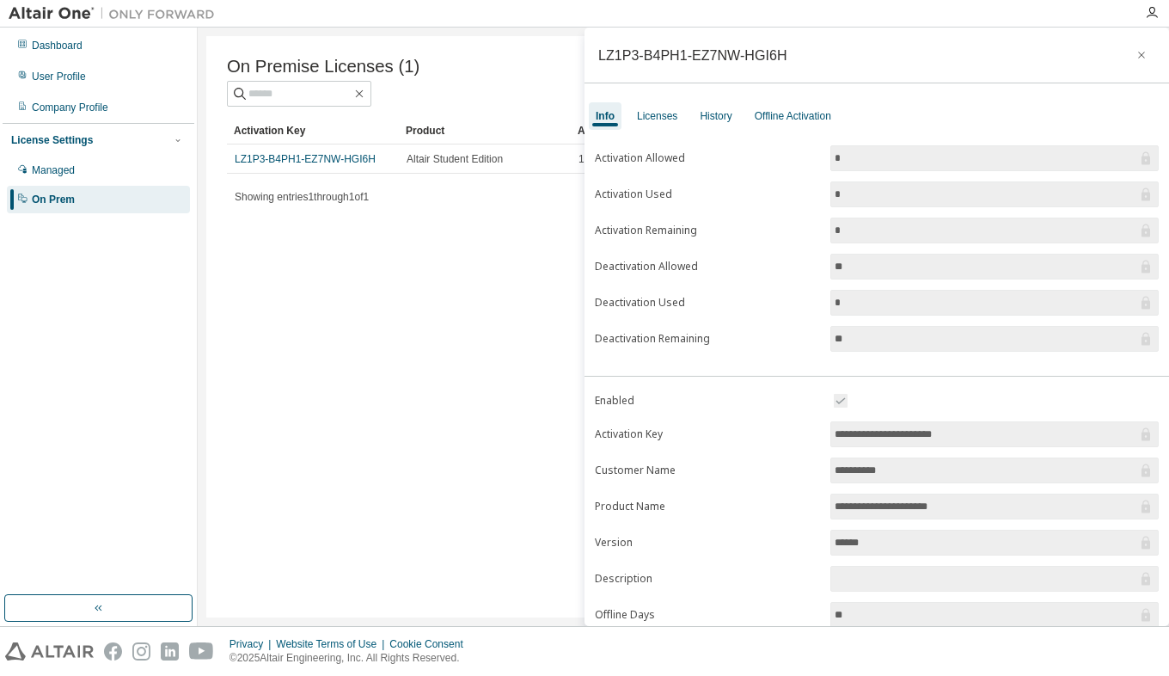
click at [295, 295] on div "On Premise Licenses (1) Clear Load Save Save As Field Operator Value Select fil…" at bounding box center [683, 326] width 955 height 581
click at [75, 46] on div "Dashboard" at bounding box center [57, 46] width 51 height 14
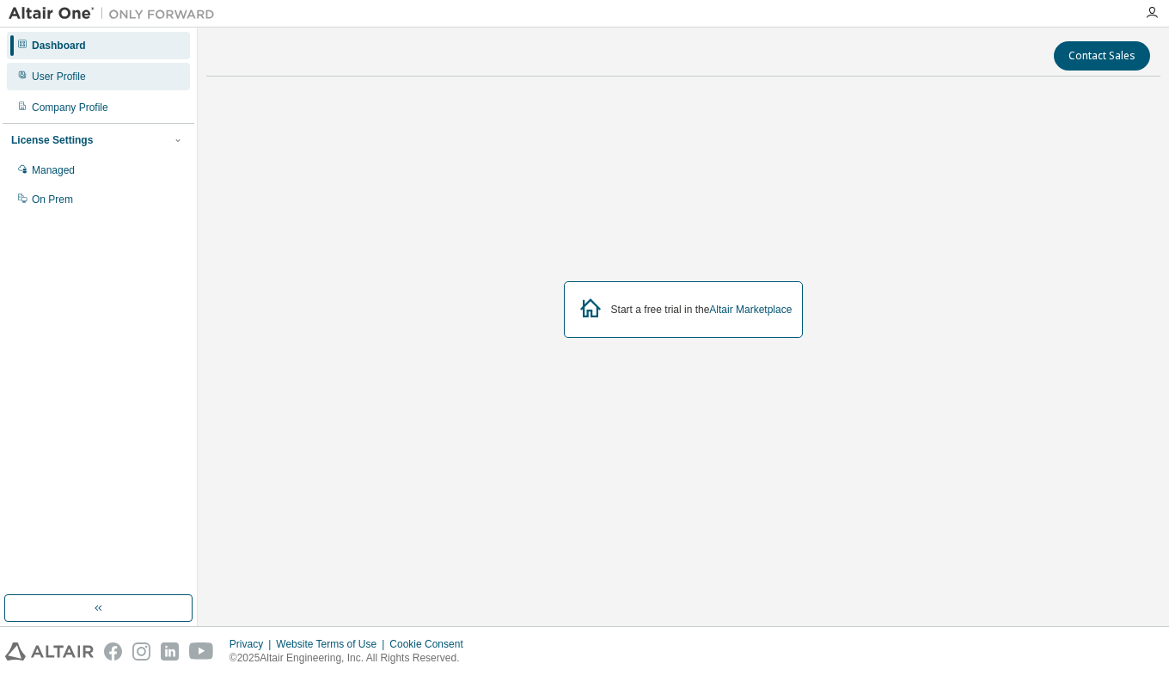
click at [77, 89] on div "User Profile" at bounding box center [98, 77] width 183 height 28
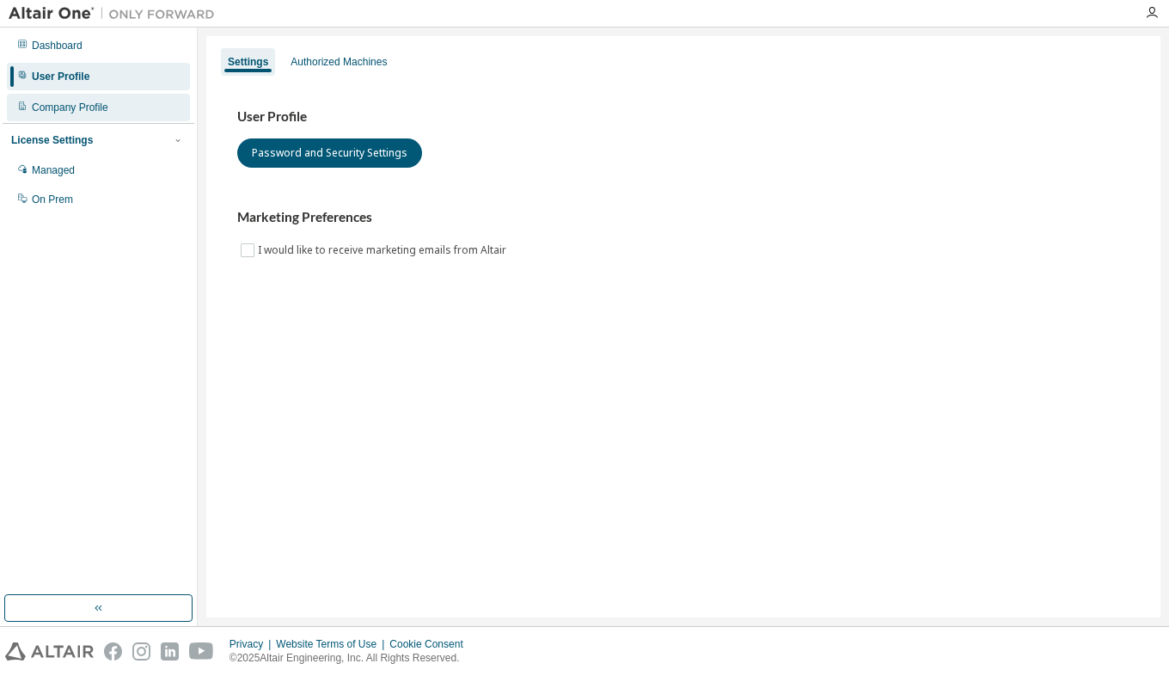
click at [89, 106] on div "Company Profile" at bounding box center [70, 108] width 77 height 14
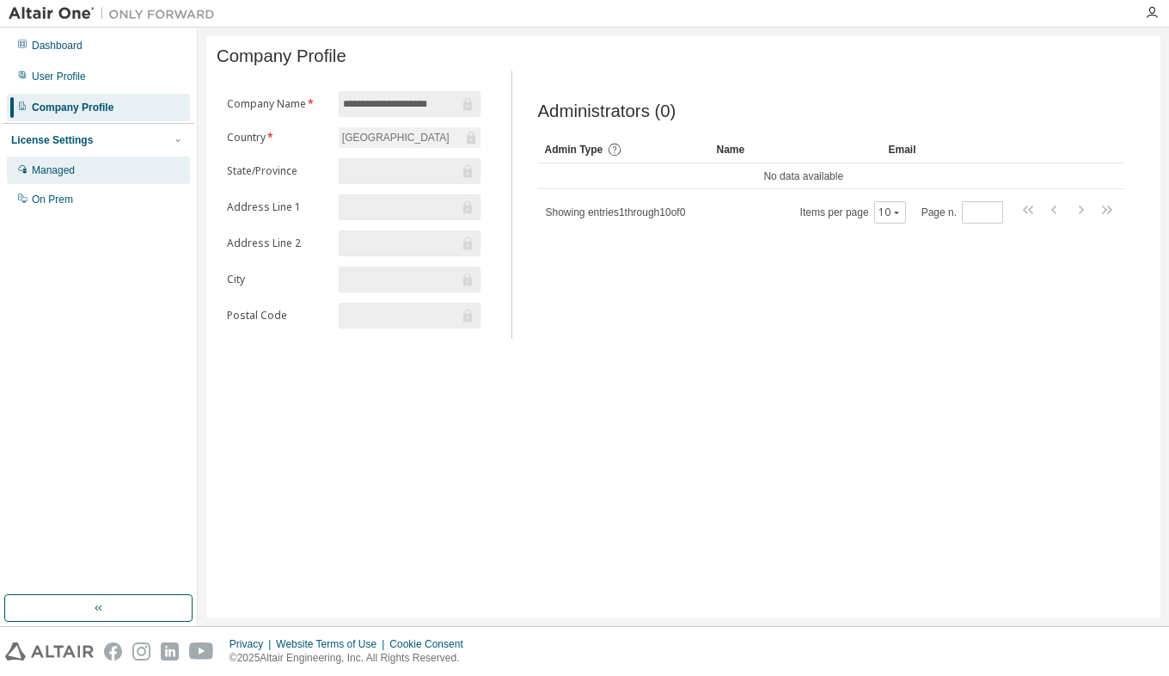
click at [84, 167] on div "Managed" at bounding box center [98, 171] width 183 height 28
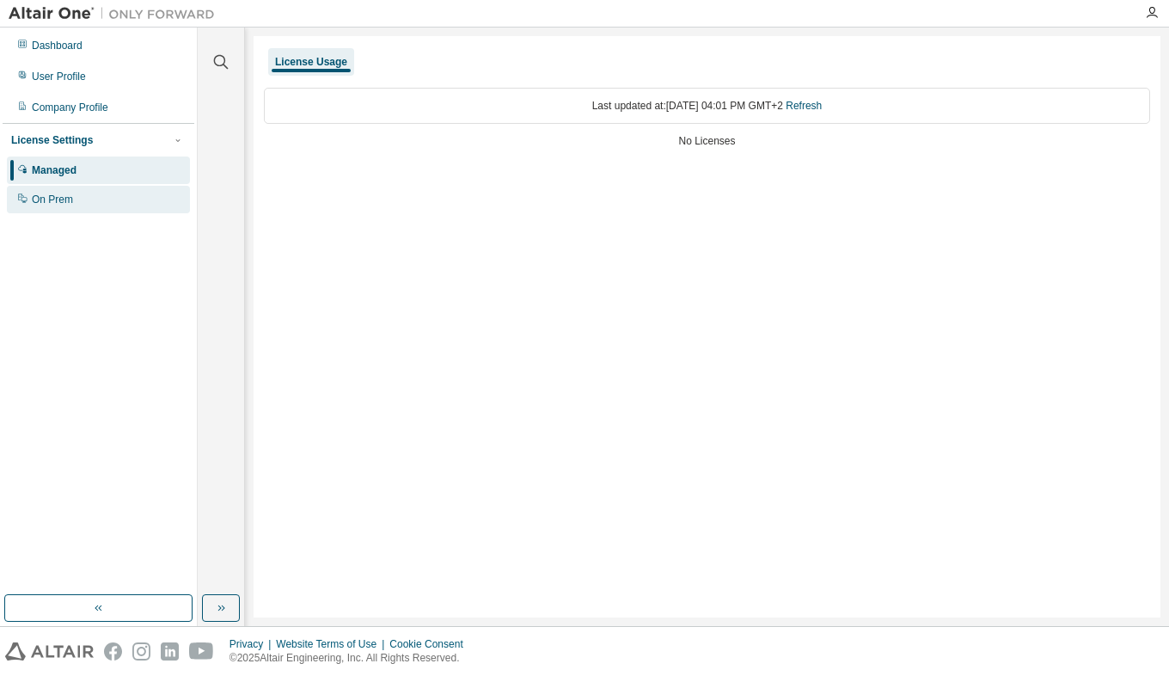
click at [89, 206] on div "On Prem" at bounding box center [98, 200] width 183 height 28
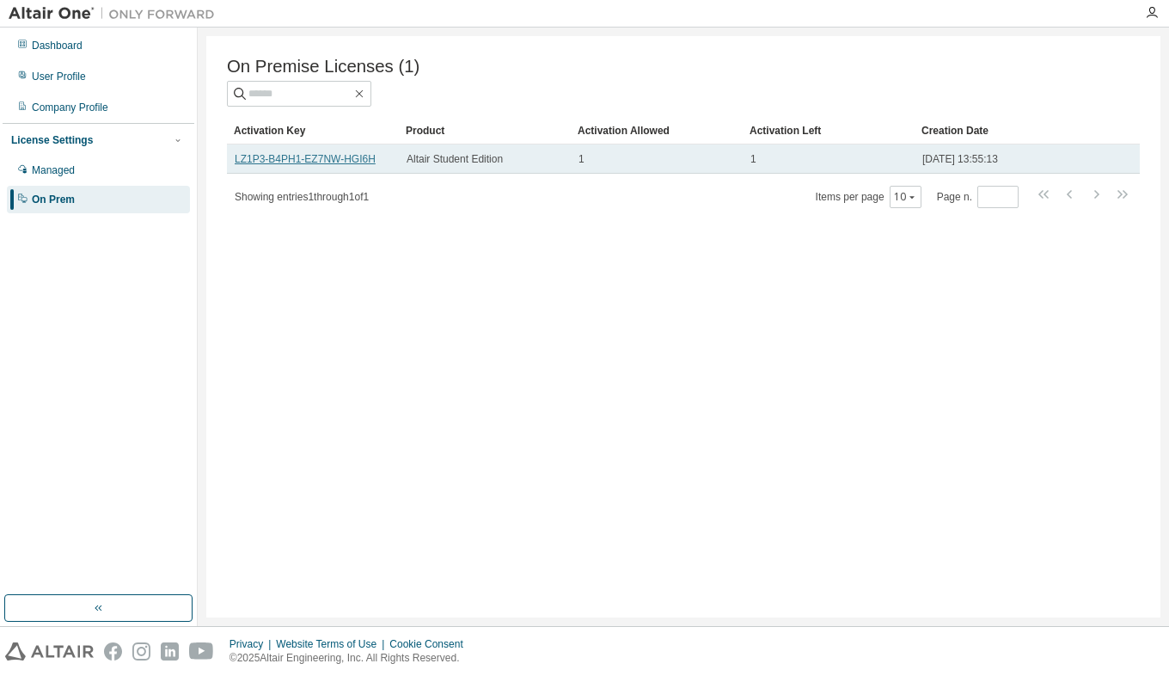
click at [337, 163] on link "LZ1P3-B4PH1-EZ7NW-HGI6H" at bounding box center [305, 159] width 141 height 12
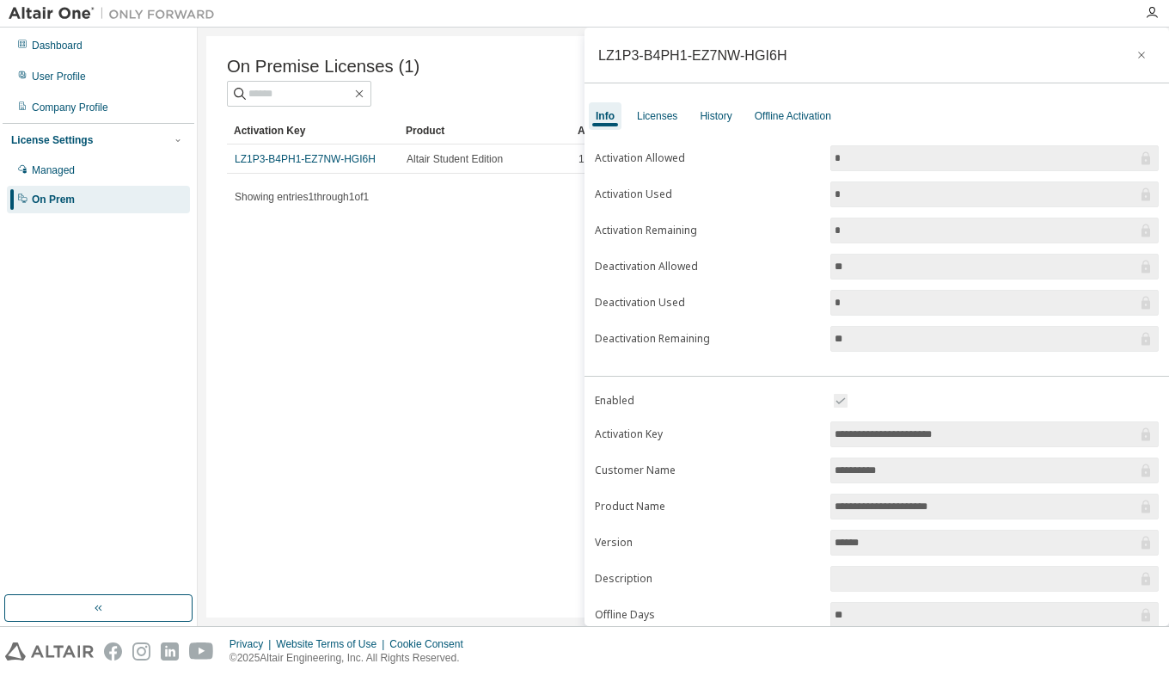
click at [693, 172] on form "Activation Allowed * Activation Used * Activation Remaining * Deactivation Allo…" at bounding box center [877, 248] width 564 height 206
click at [1136, 53] on icon "button" at bounding box center [1142, 55] width 12 height 14
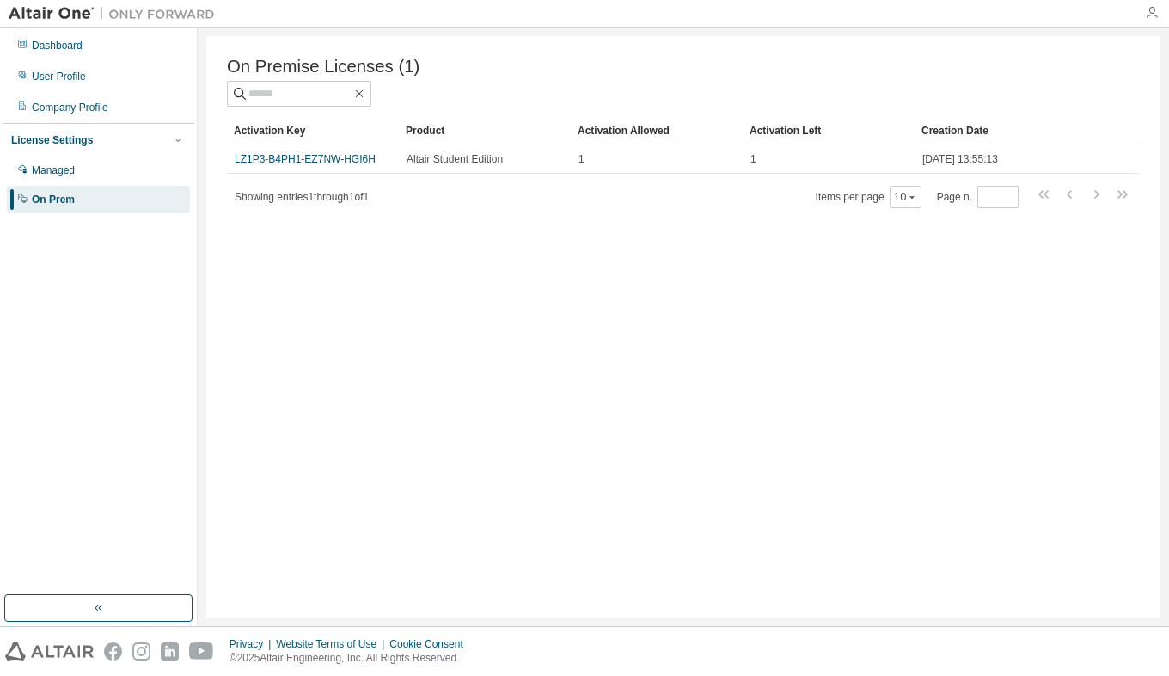
click at [1157, 13] on icon "button" at bounding box center [1152, 13] width 14 height 14
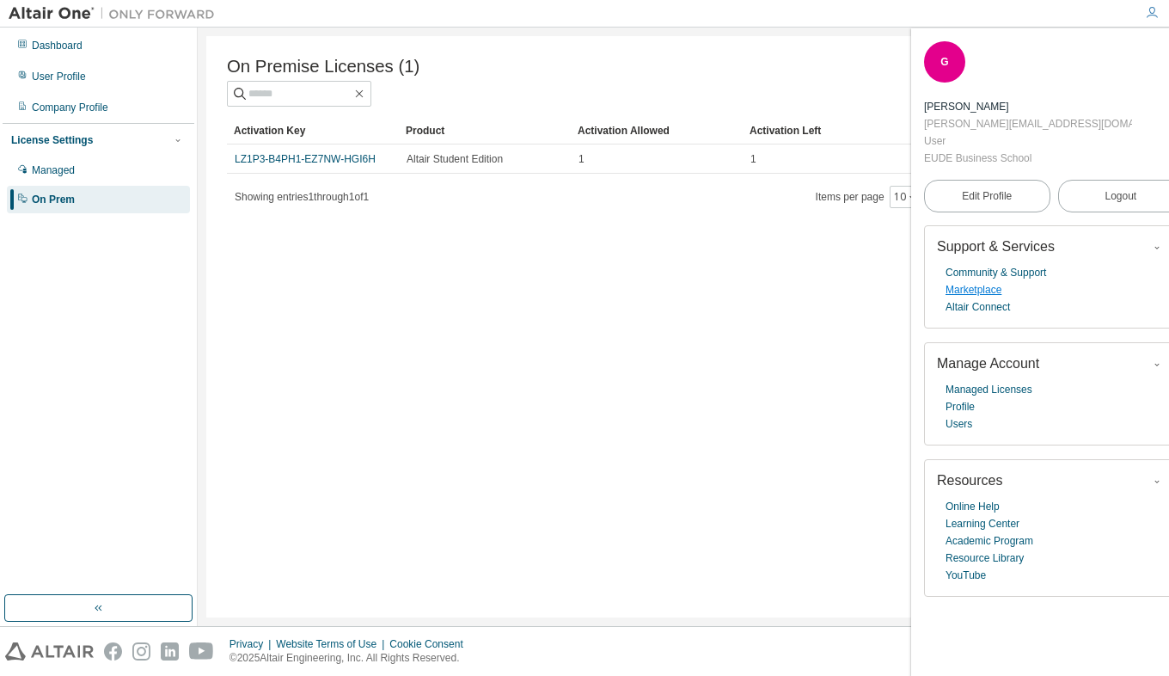
click at [988, 286] on link "Marketplace" at bounding box center [974, 289] width 56 height 17
